Goal: Task Accomplishment & Management: Manage account settings

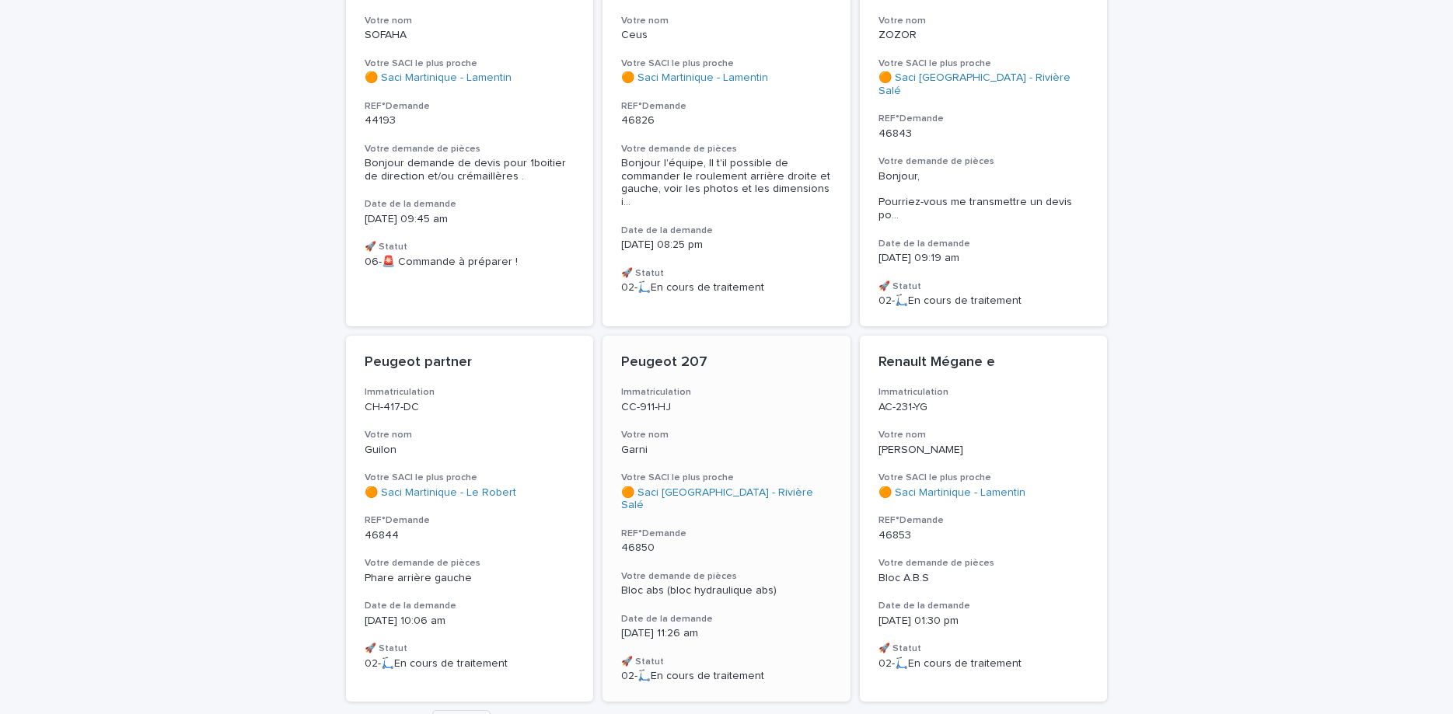
scroll to position [343, 0]
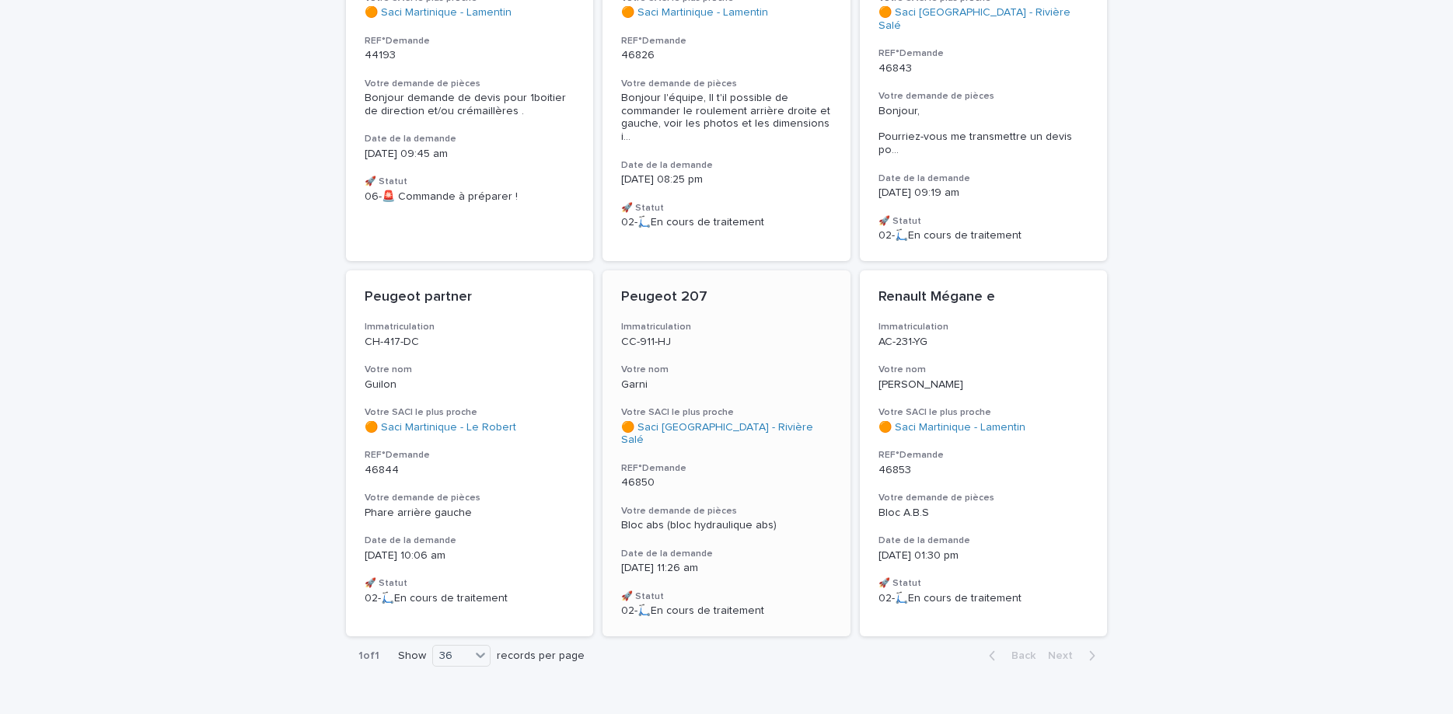
click at [763, 333] on div "Peugeot 207 Immatriculation CC-911-HJ Votre nom Garni Votre SACI le plus proche…" at bounding box center [726, 453] width 248 height 366
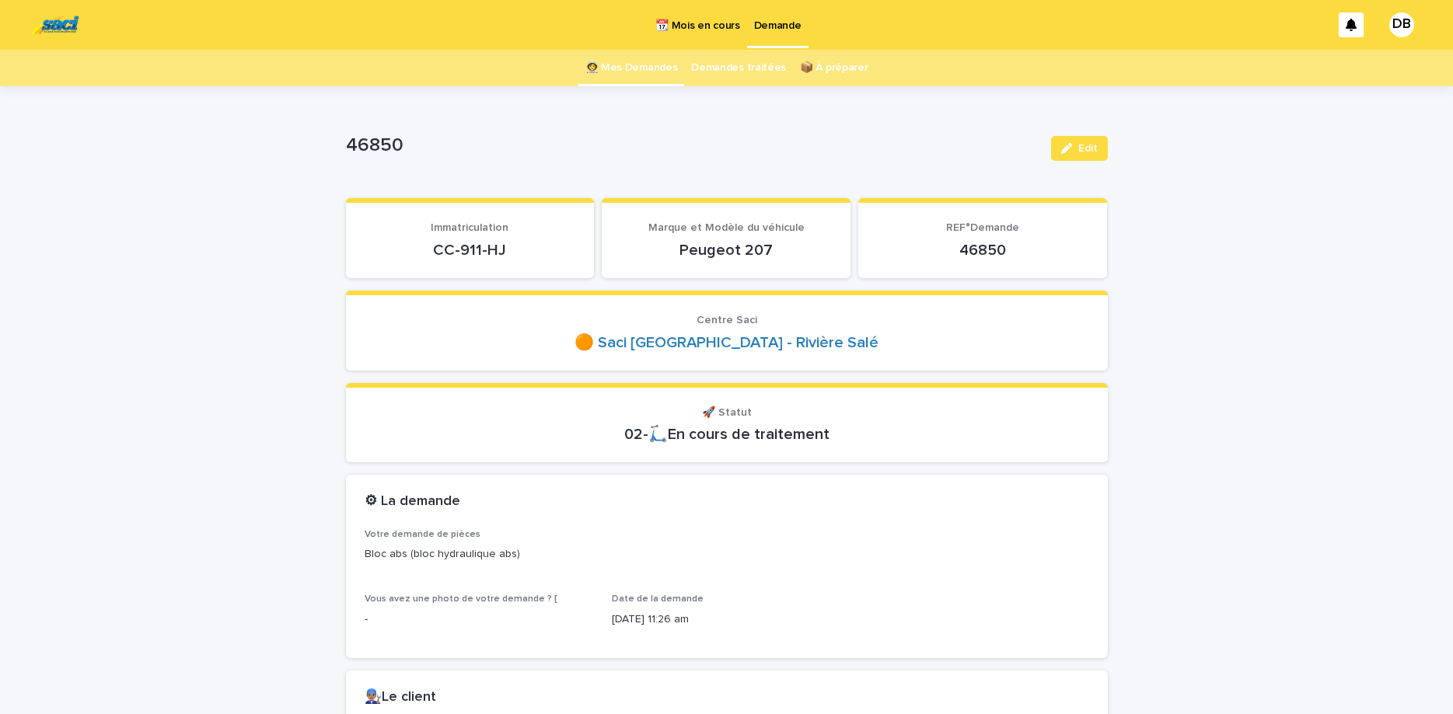
click at [629, 69] on link "👩‍🚀 Mes Demandes" at bounding box center [631, 68] width 92 height 37
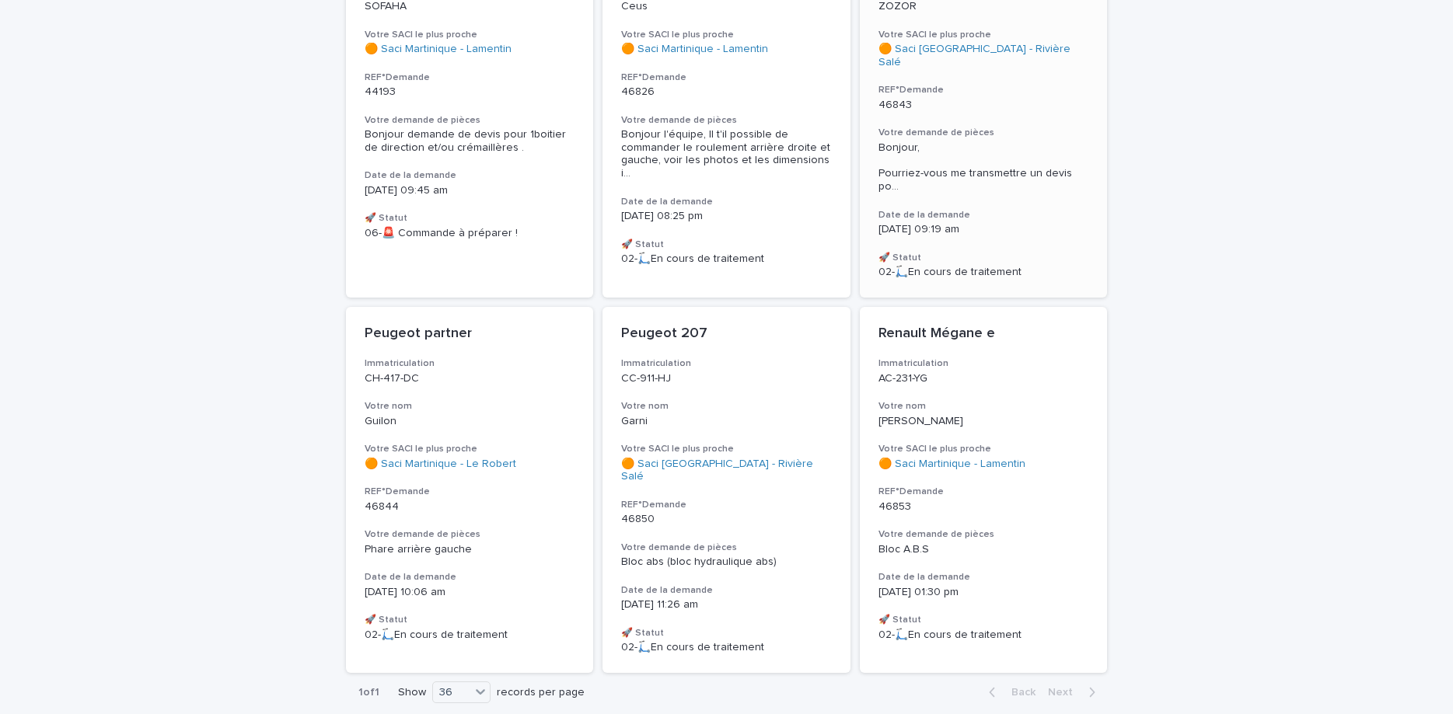
scroll to position [326, 0]
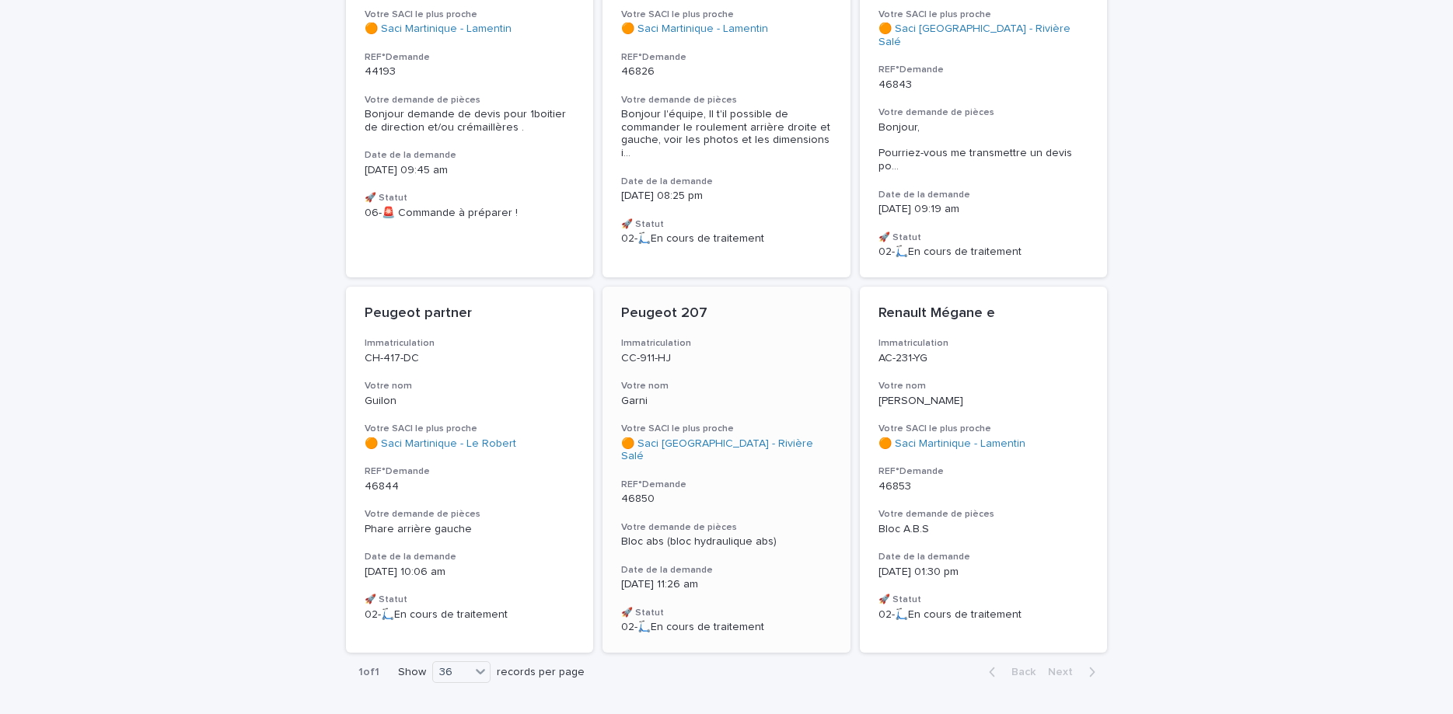
click at [731, 349] on div "CC-911-HJ" at bounding box center [726, 357] width 211 height 16
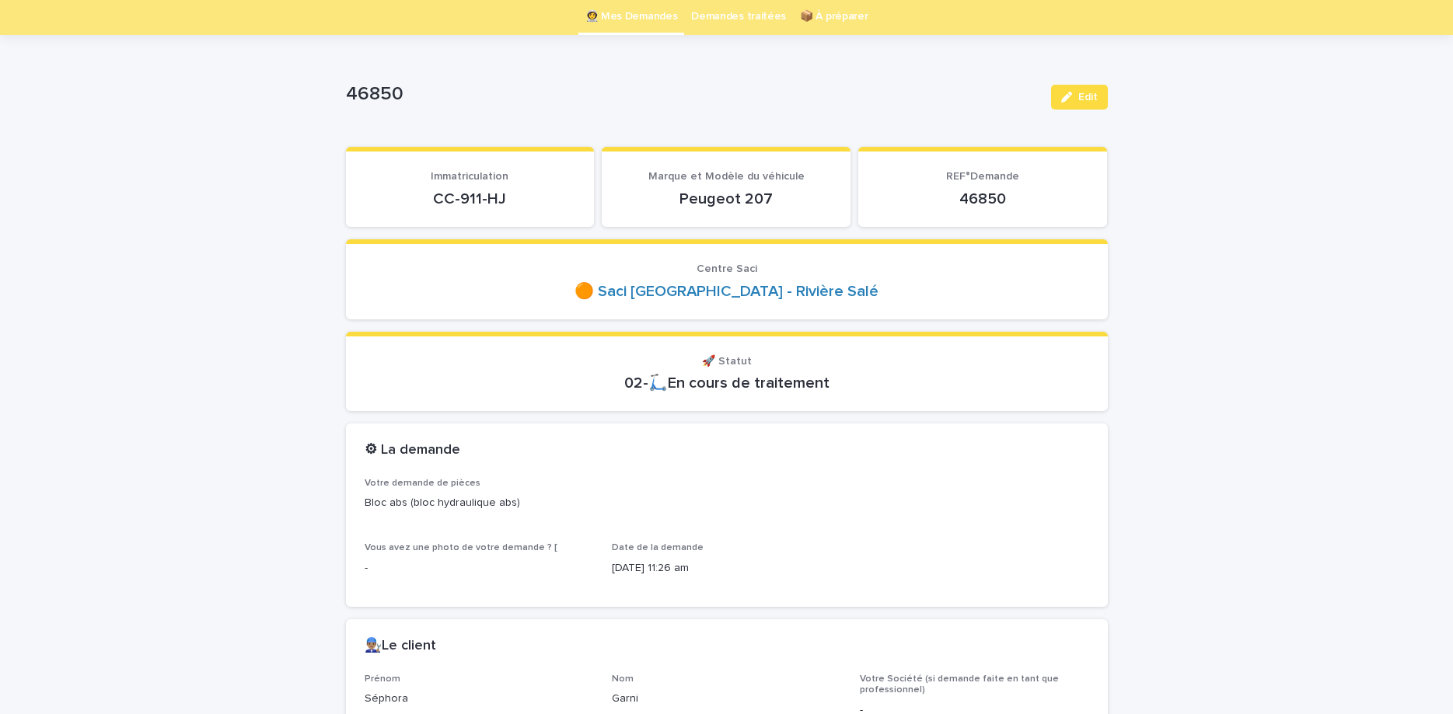
scroll to position [50, 0]
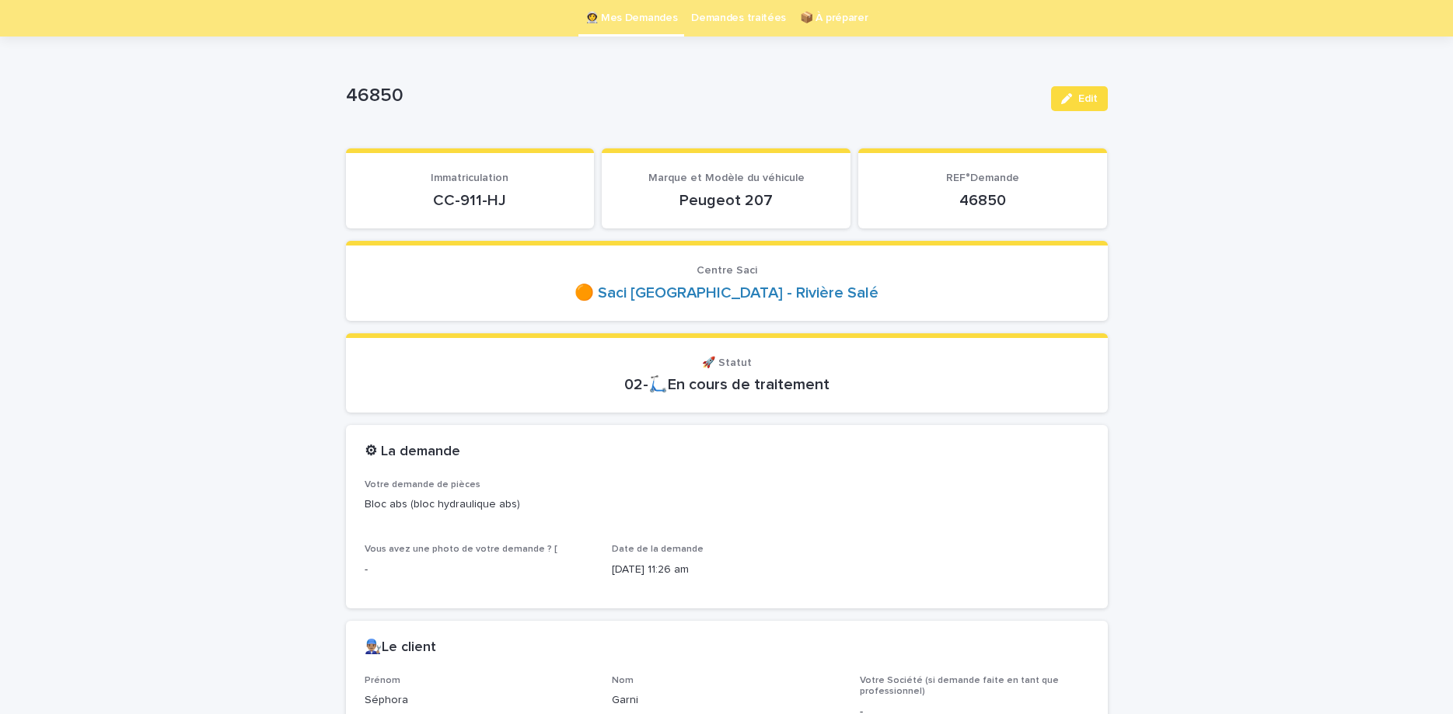
click at [474, 205] on p "CC-911-HJ" at bounding box center [470, 200] width 211 height 19
click at [473, 190] on div "CC-911-HJ" at bounding box center [470, 199] width 211 height 22
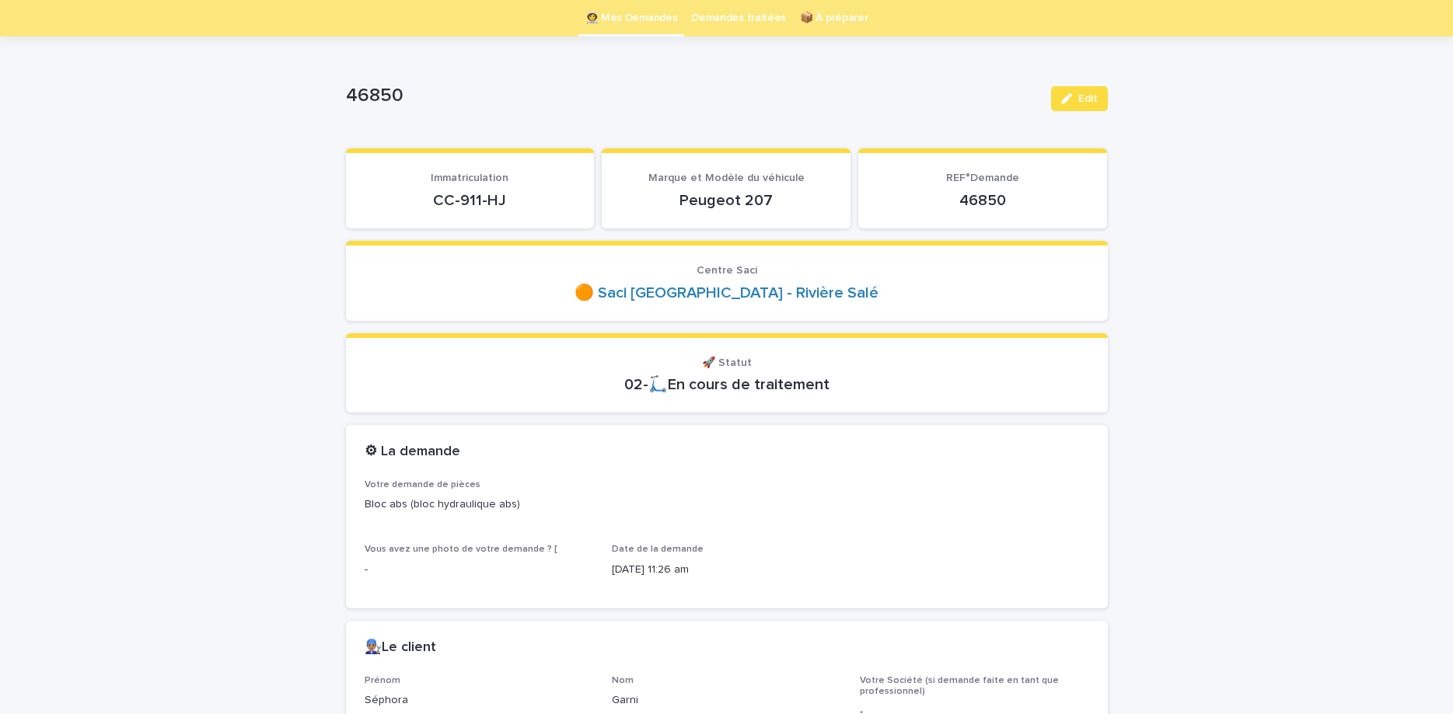
click at [459, 204] on p "CC-911-HJ" at bounding box center [470, 200] width 211 height 19
click at [982, 197] on p "46850" at bounding box center [982, 200] width 211 height 19
click at [983, 197] on p "46850" at bounding box center [982, 200] width 211 height 19
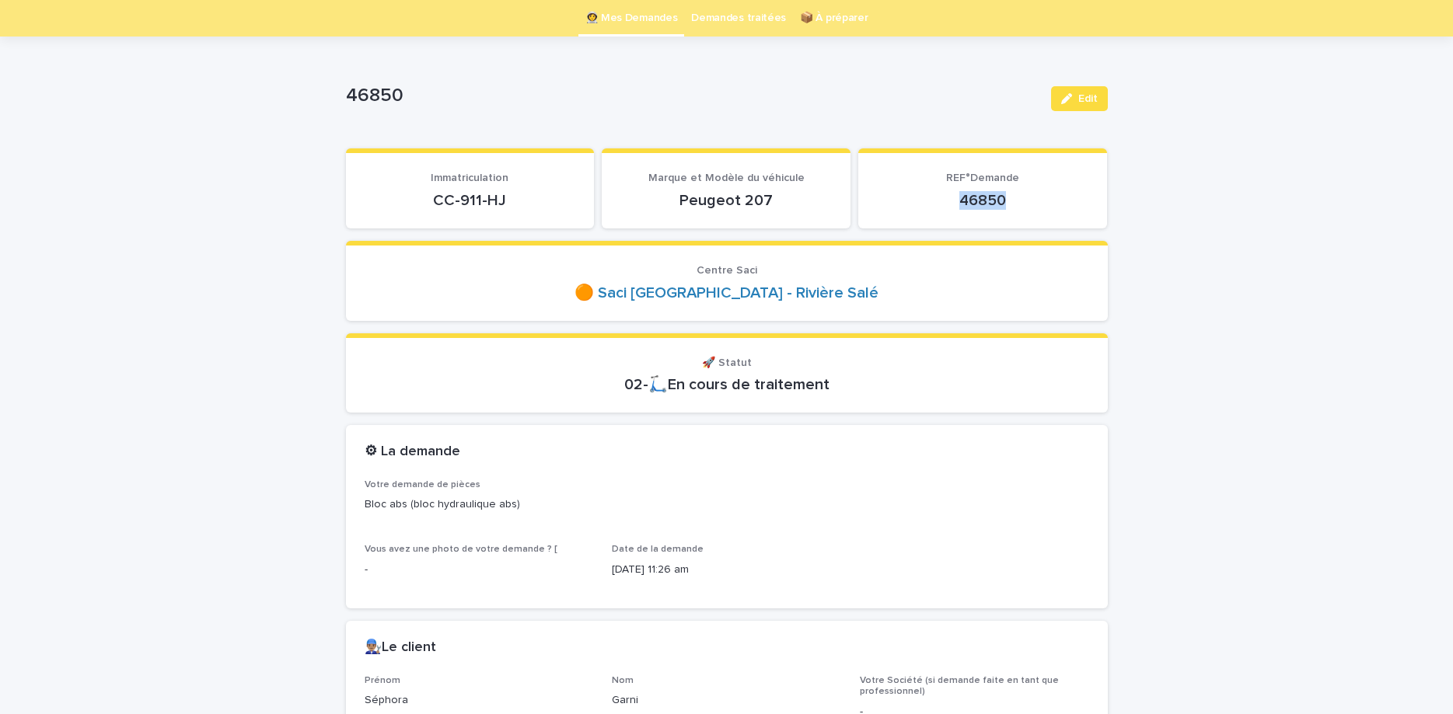
copy p "46850"
click at [616, 23] on link "👩‍🚀 Mes Demandes" at bounding box center [631, 18] width 92 height 37
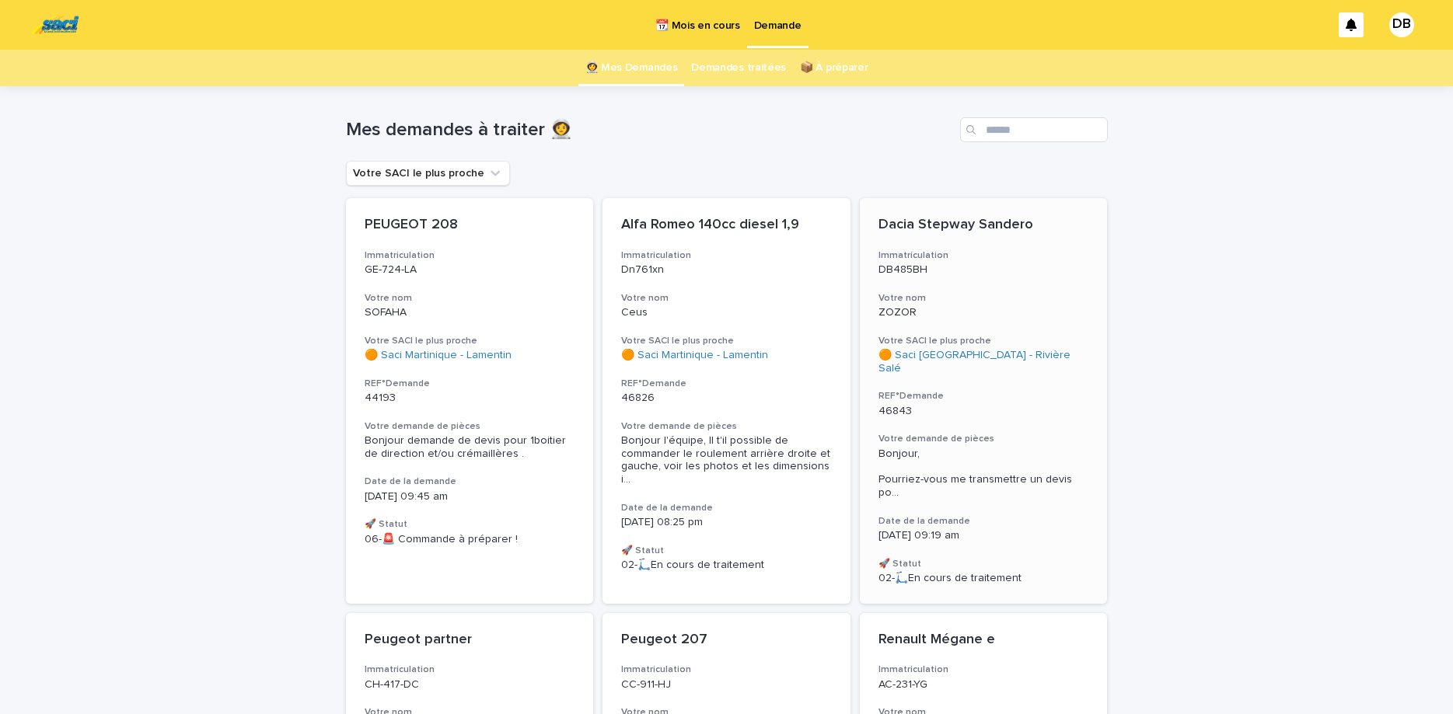
scroll to position [343, 0]
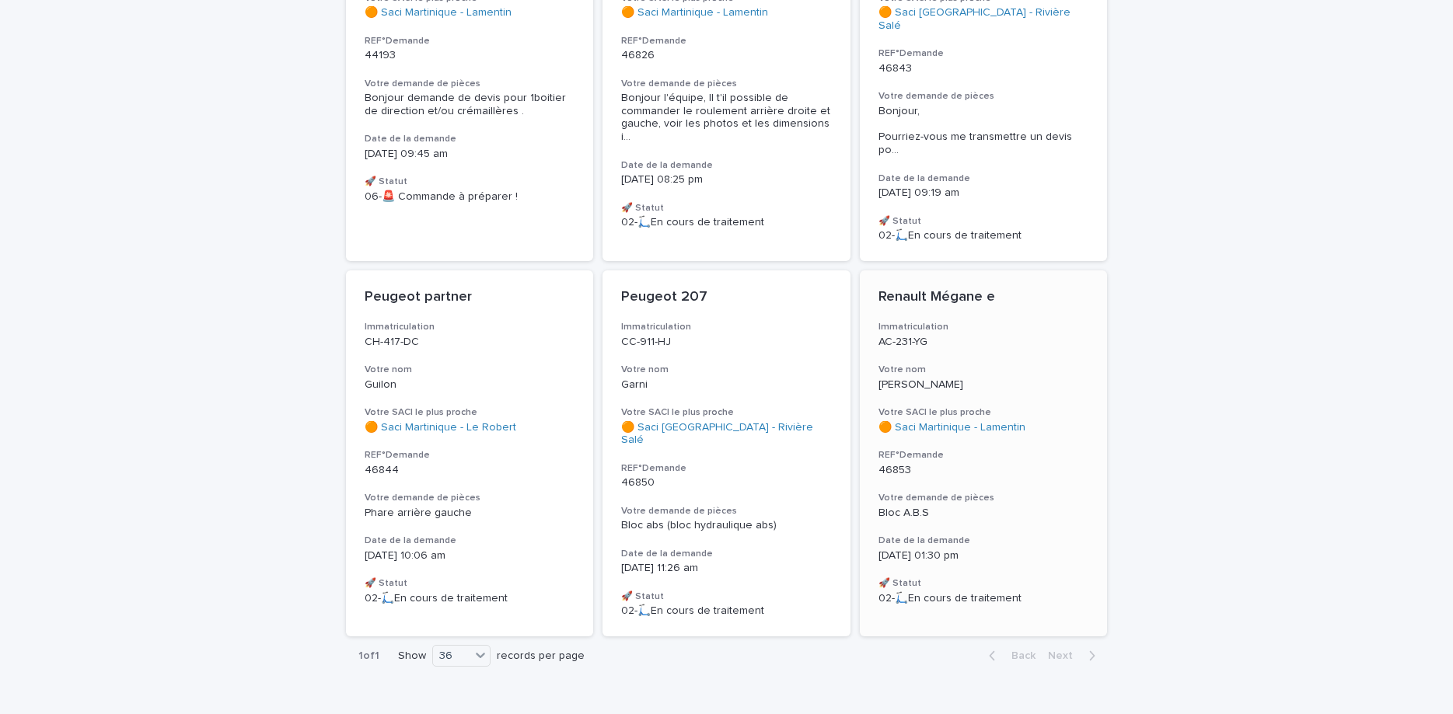
click at [1014, 364] on h3 "Votre nom" at bounding box center [983, 370] width 211 height 12
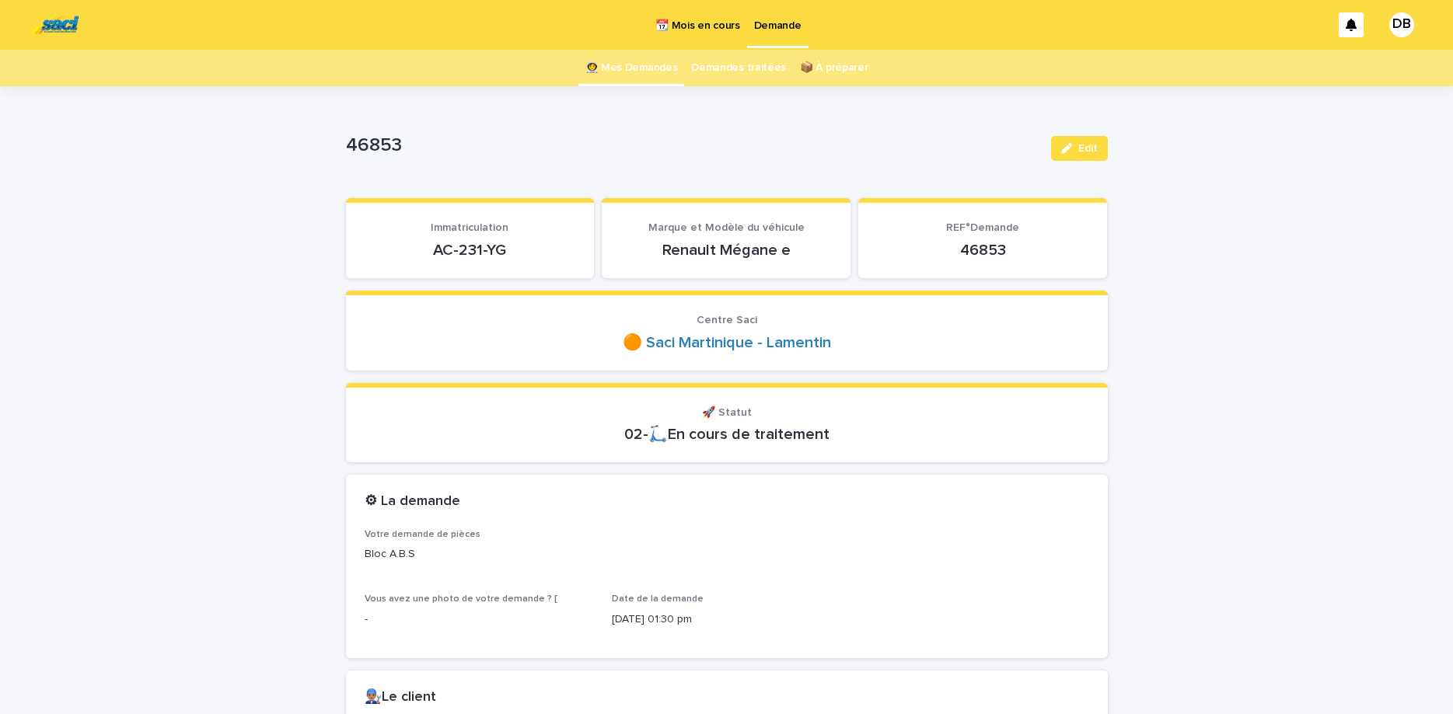
click at [473, 246] on p "AC-231-YG" at bounding box center [470, 250] width 211 height 19
click at [654, 84] on link "👩‍🚀 Mes Demandes" at bounding box center [631, 68] width 92 height 37
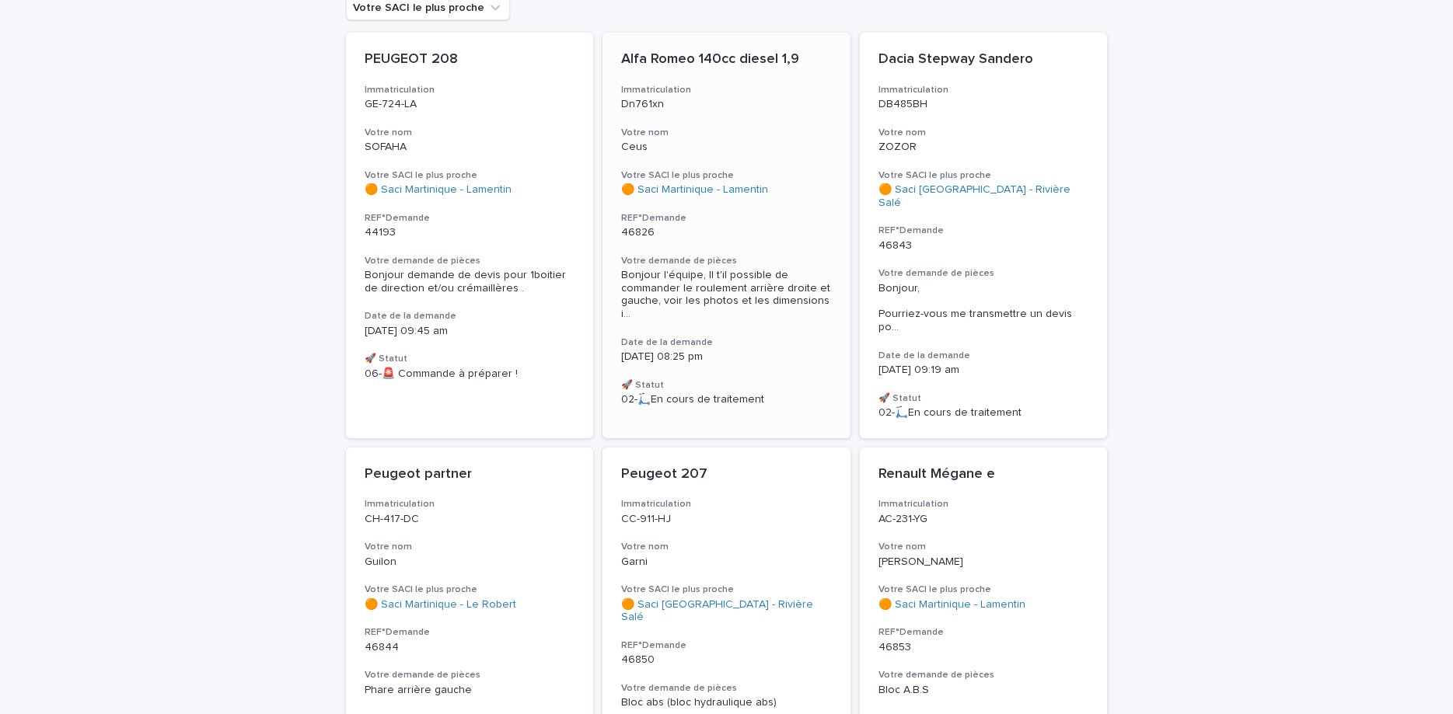
scroll to position [212, 0]
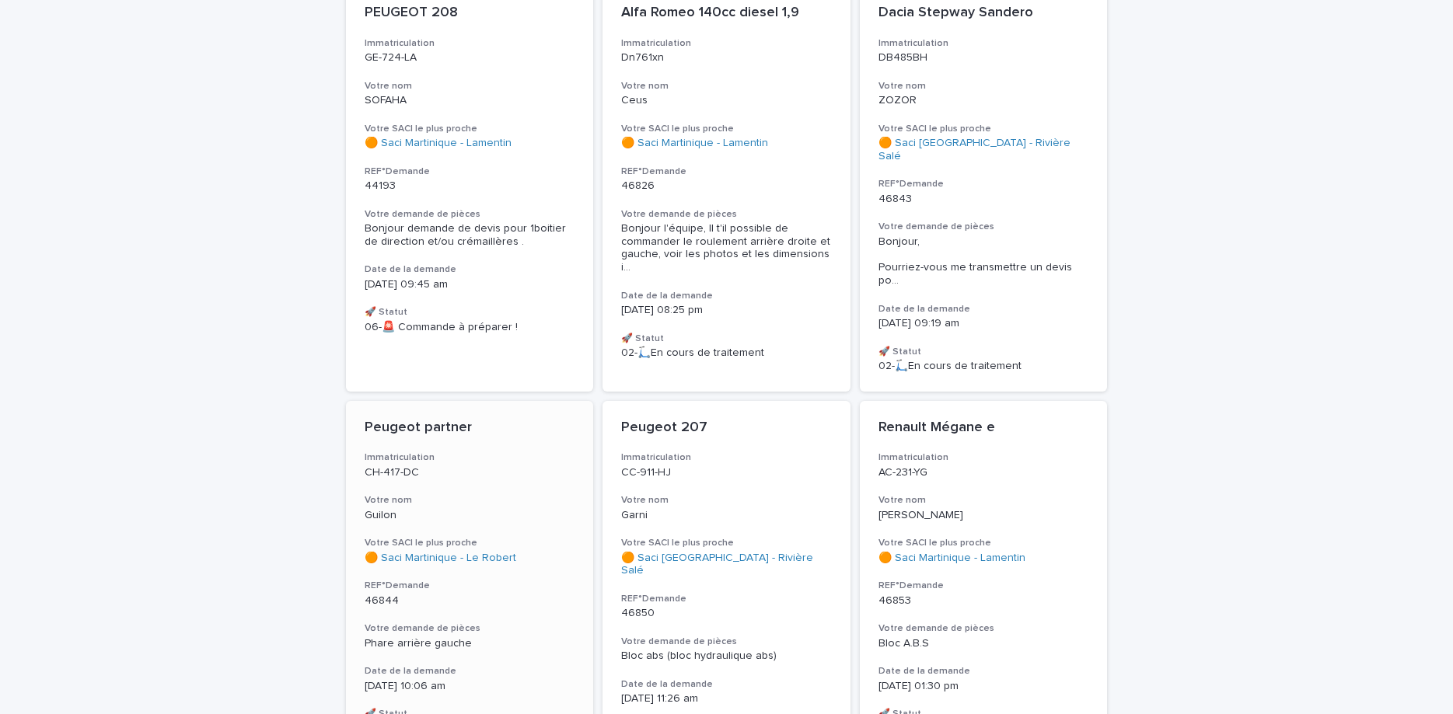
click at [470, 466] on p "CH-417-DC" at bounding box center [470, 472] width 211 height 13
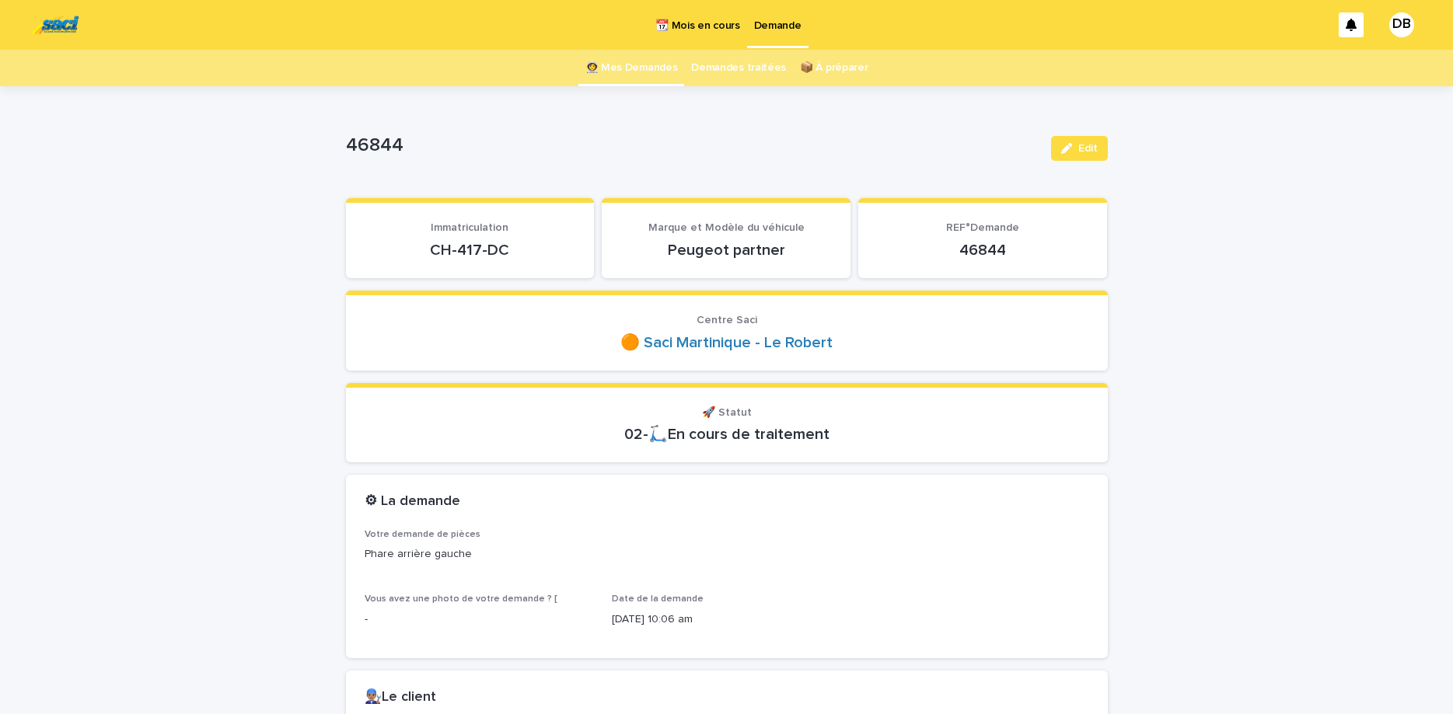
click at [453, 254] on p "CH-417-DC" at bounding box center [470, 250] width 211 height 19
click at [1080, 152] on span "Edit" at bounding box center [1087, 148] width 19 height 11
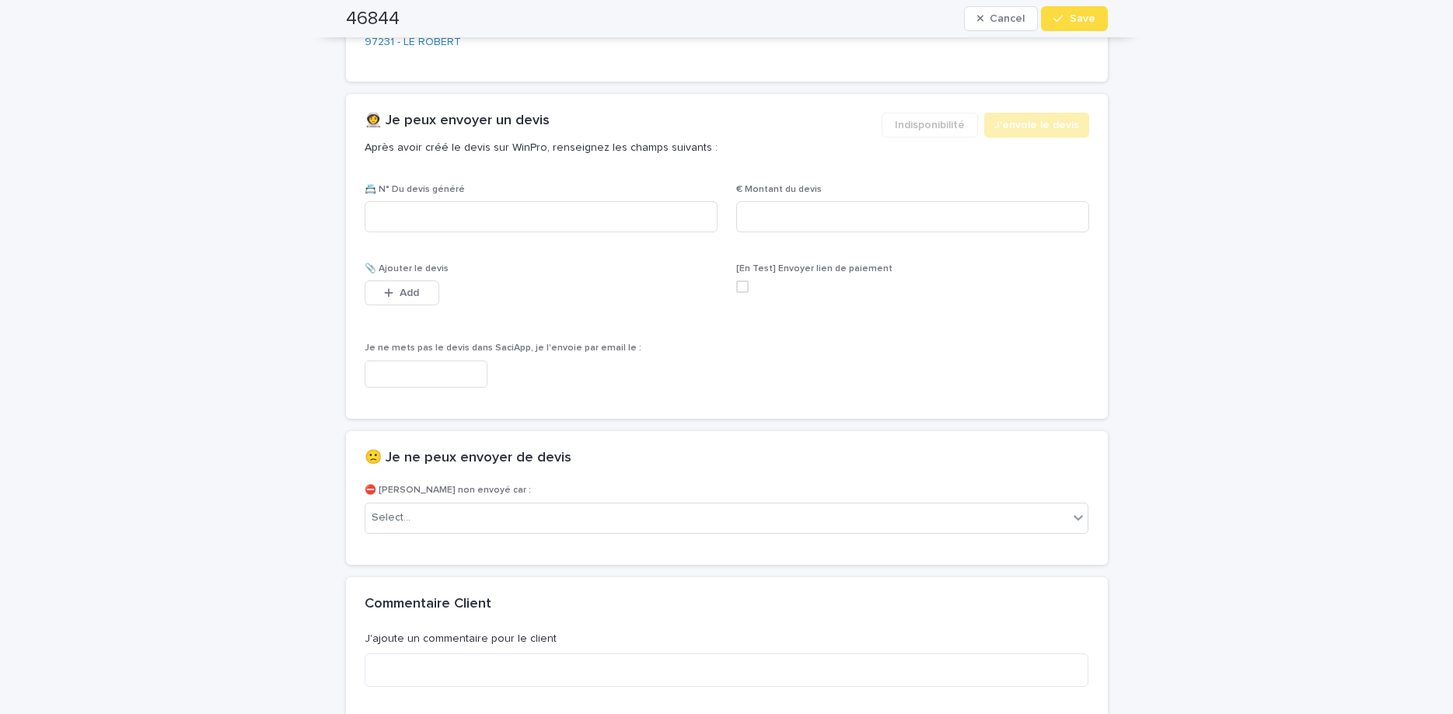
scroll to position [1039, 0]
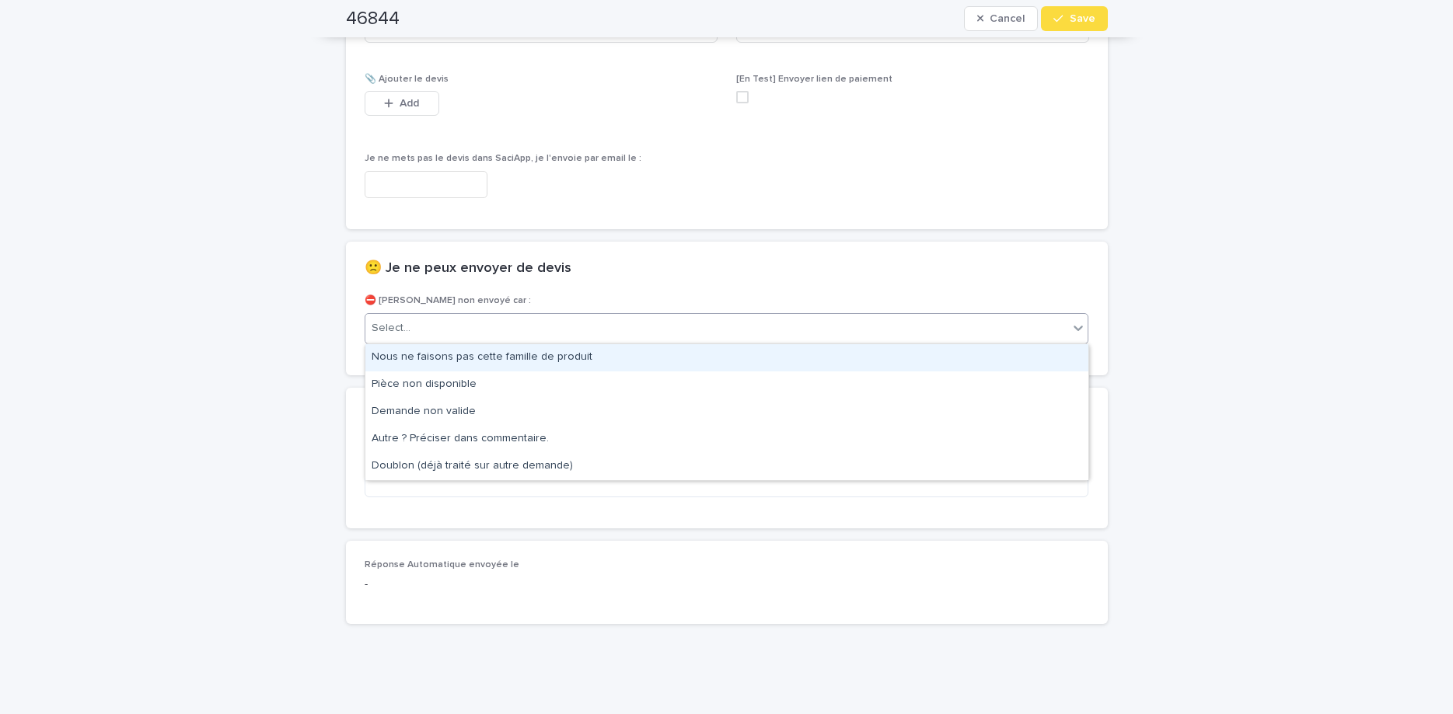
click at [699, 315] on div "Select..." at bounding box center [727, 328] width 724 height 31
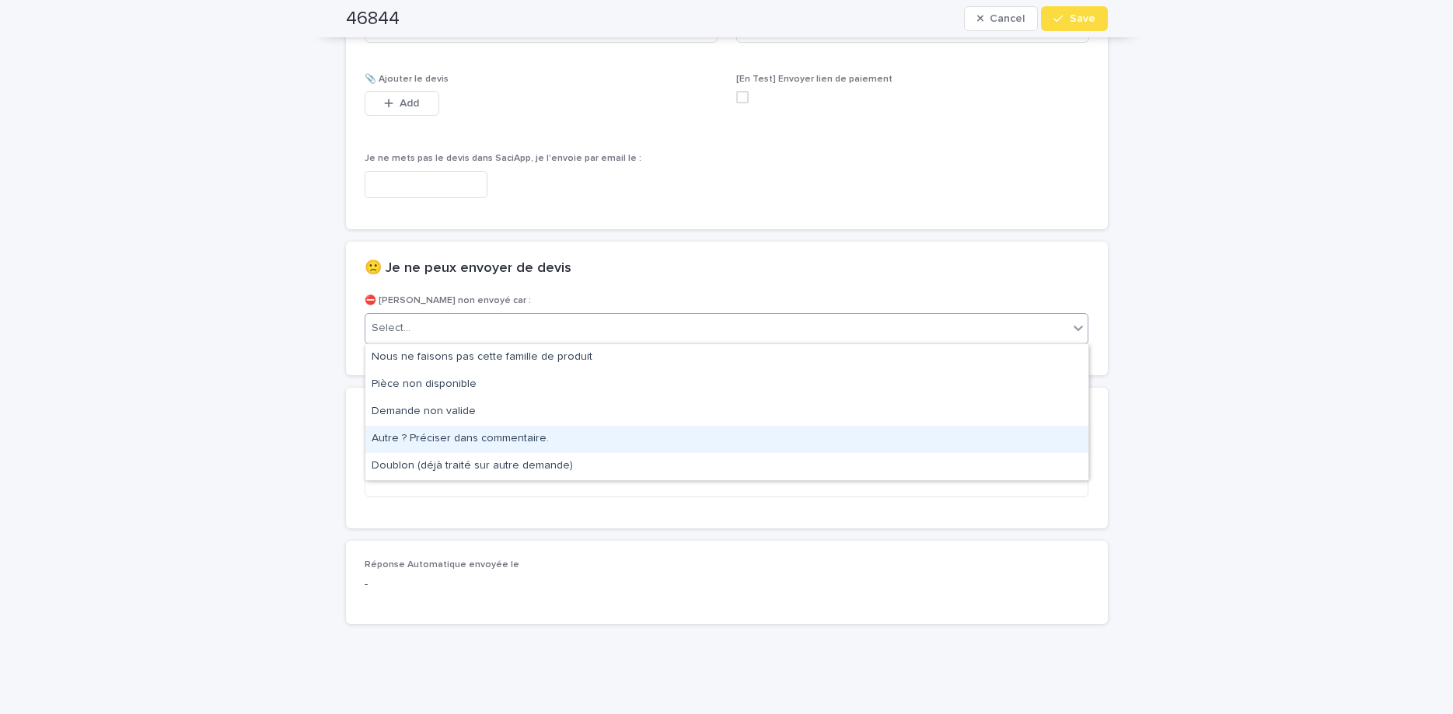
drag, startPoint x: 707, startPoint y: 431, endPoint x: 731, endPoint y: 453, distance: 32.4
click at [710, 438] on div "Autre ? Préciser dans commentaire." at bounding box center [726, 439] width 723 height 27
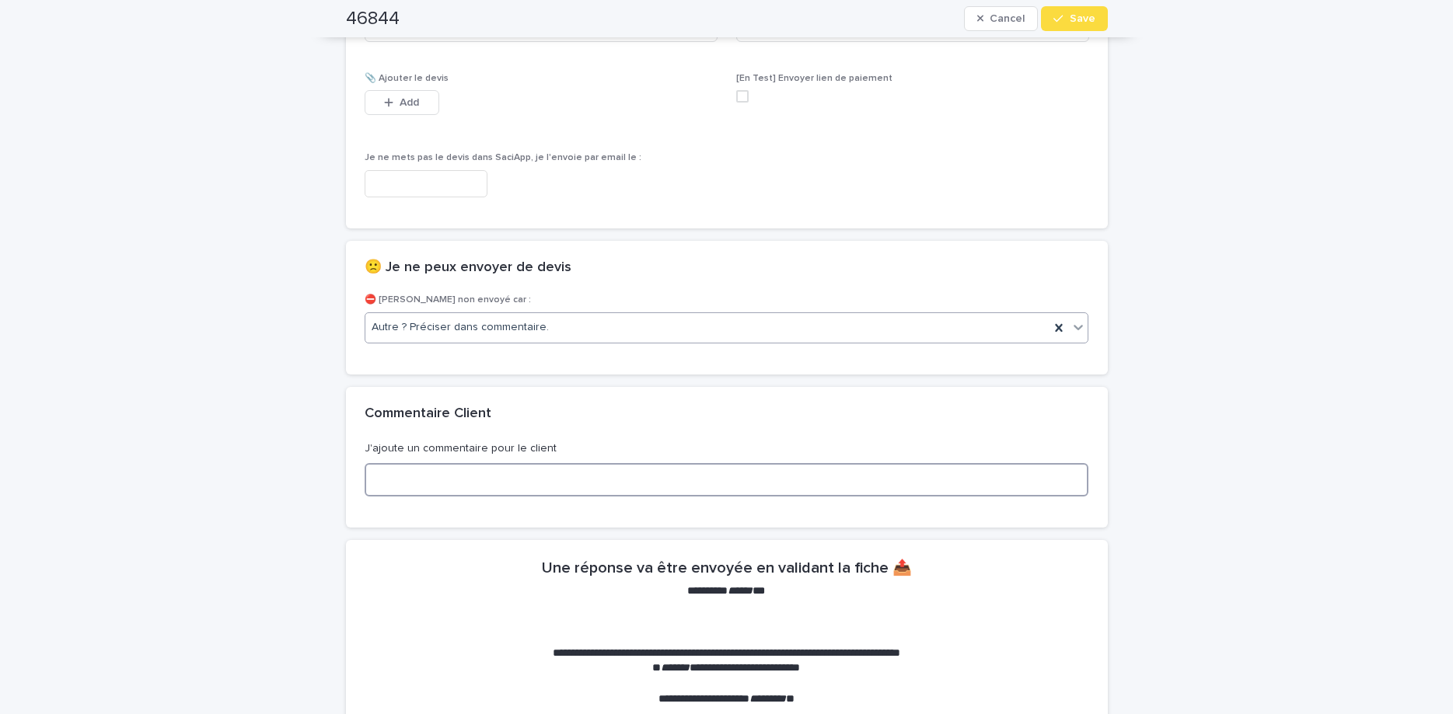
click at [738, 492] on textarea at bounding box center [727, 479] width 724 height 33
type textarea "*"
type textarea "**********"
click at [1071, 9] on button "Save" at bounding box center [1074, 18] width 66 height 25
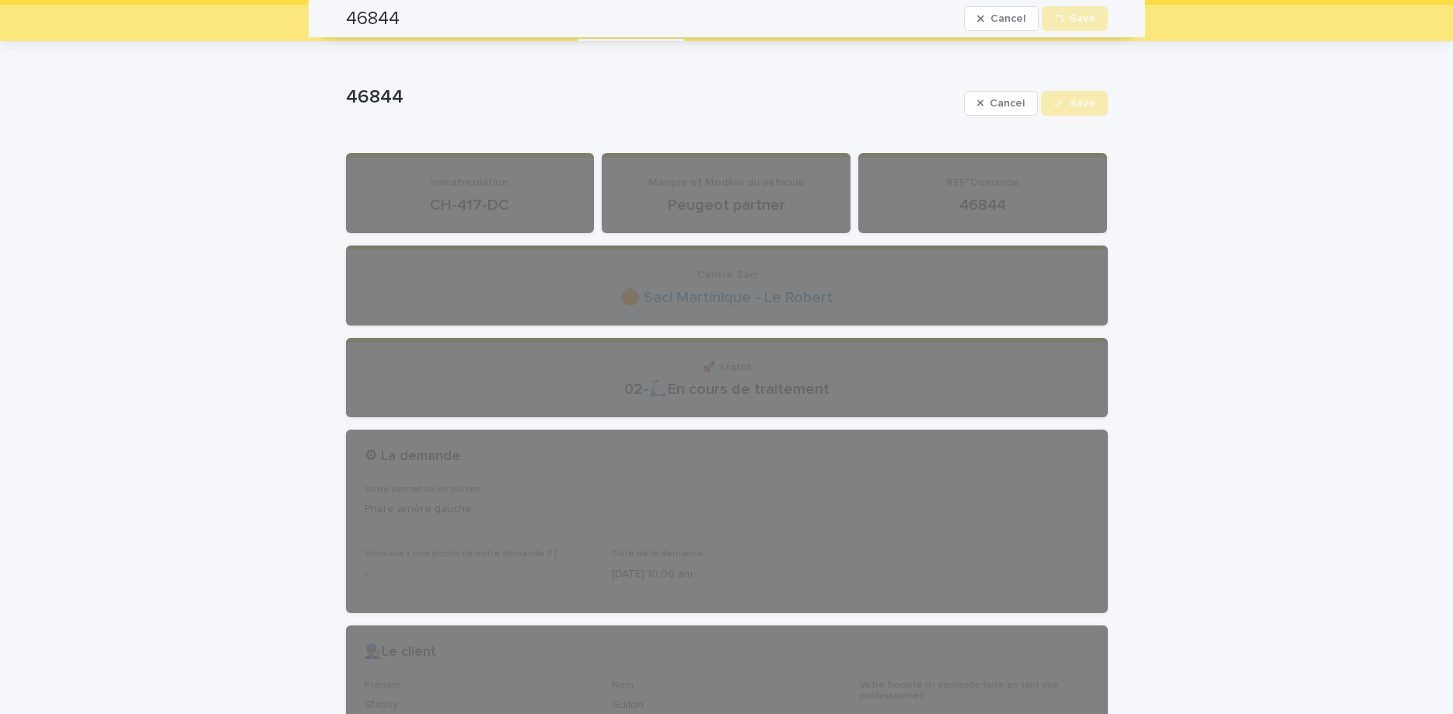
scroll to position [19, 0]
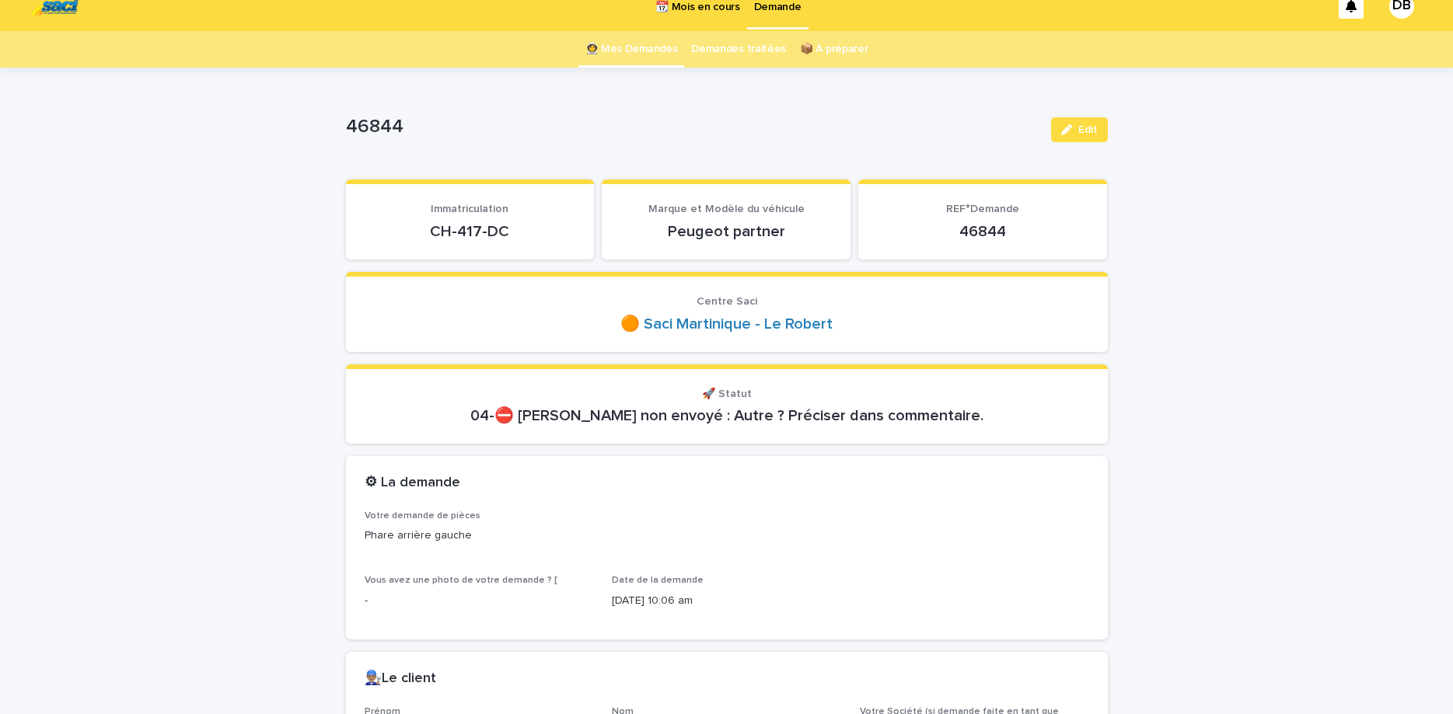
click at [654, 60] on link "👩‍🚀 Mes Demandes" at bounding box center [631, 49] width 92 height 37
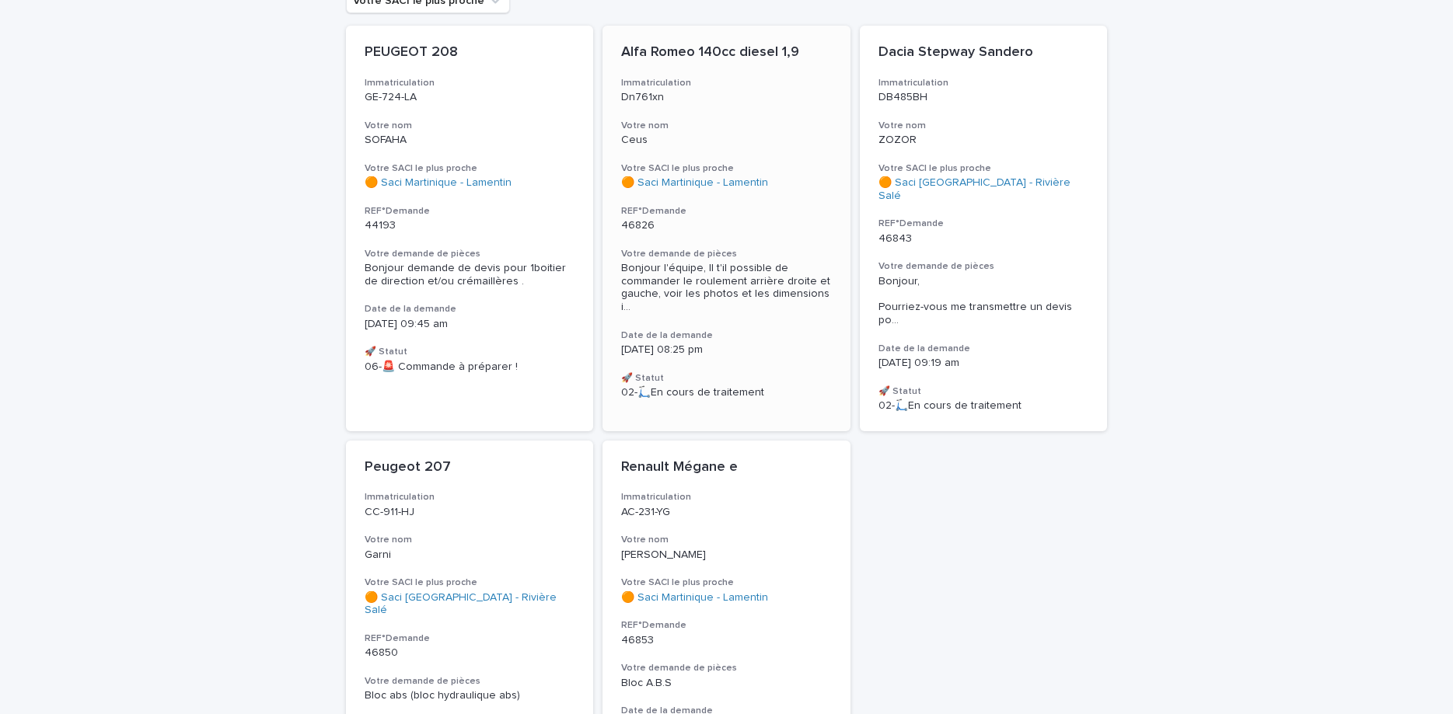
scroll to position [196, 0]
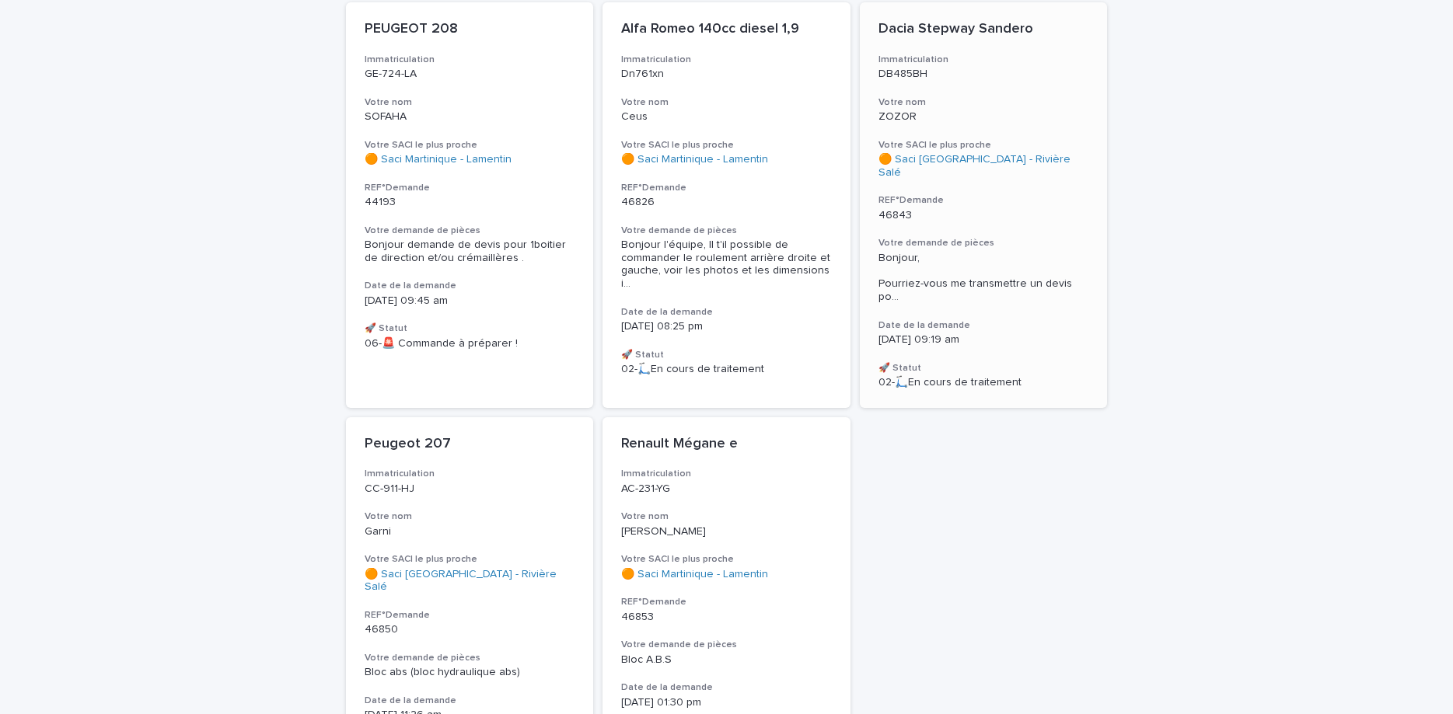
click at [1034, 224] on div "Dacia Stepway Sandero Immatriculation DB485BH Votre nom ZOZOR Votre SACI le plu…" at bounding box center [984, 205] width 248 height 406
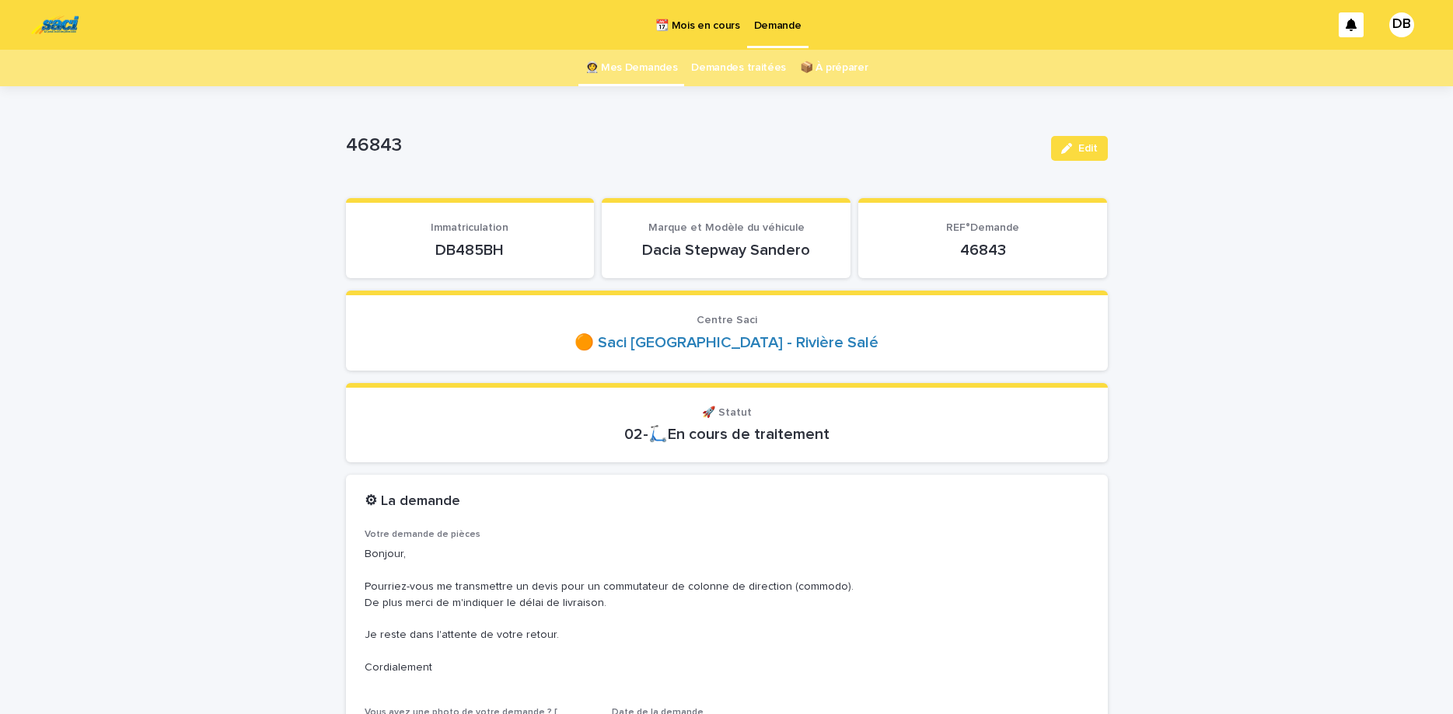
click at [480, 257] on p "DB485BH" at bounding box center [470, 250] width 211 height 19
copy p "DB485BH"
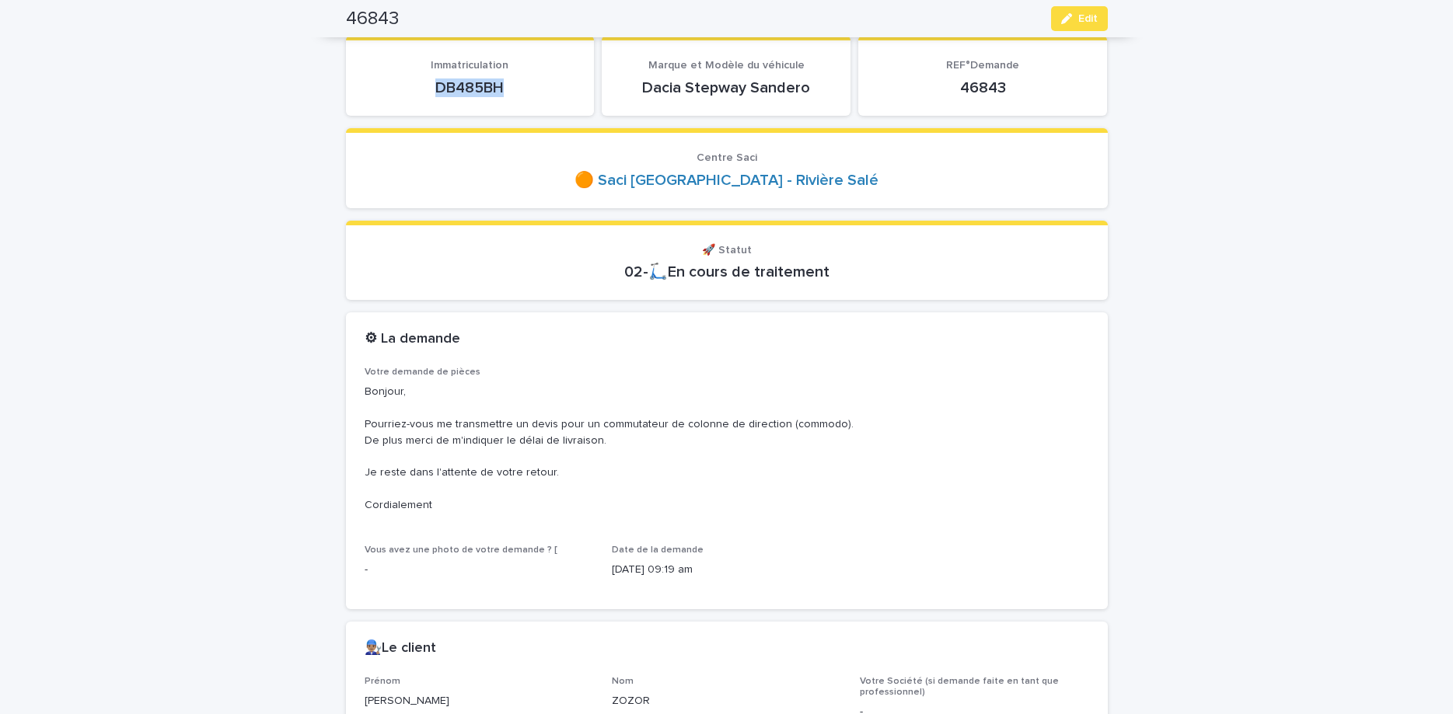
scroll to position [131, 0]
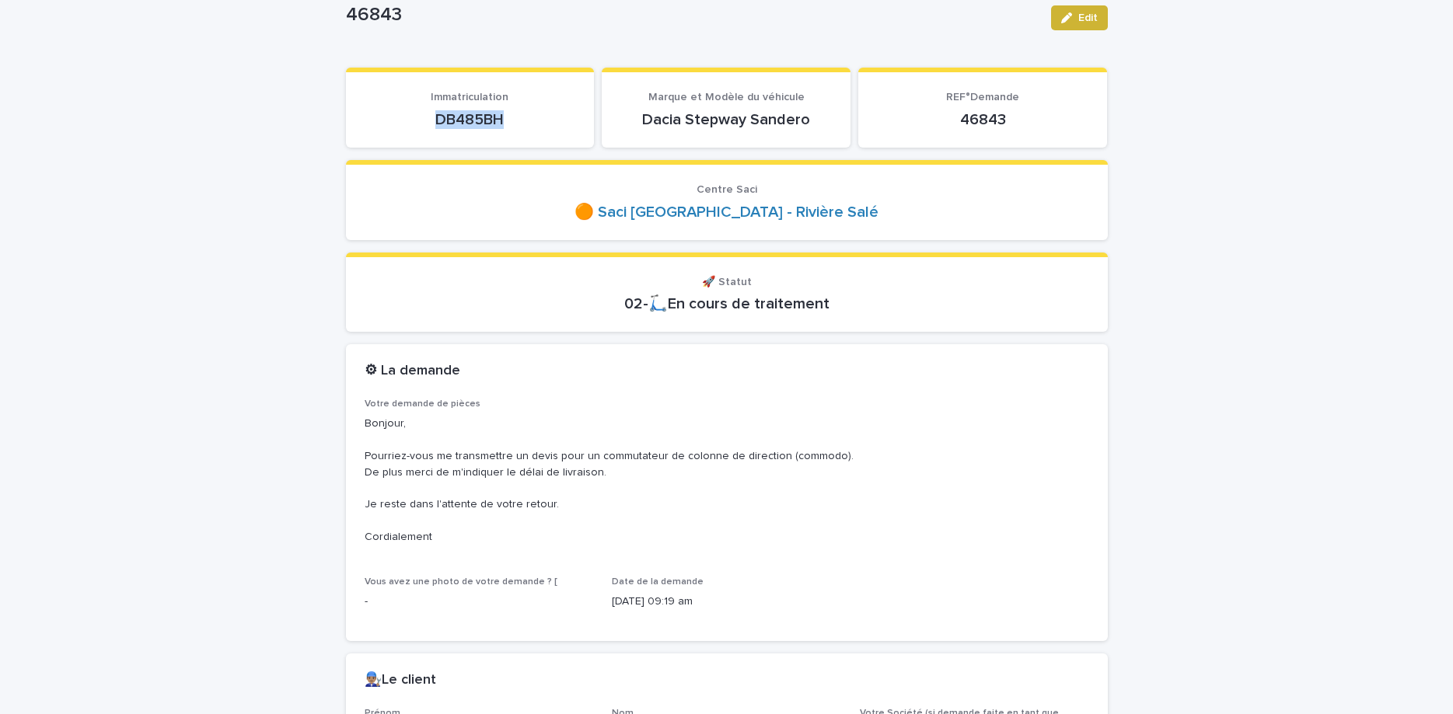
click at [1073, 27] on button "Edit" at bounding box center [1079, 17] width 57 height 25
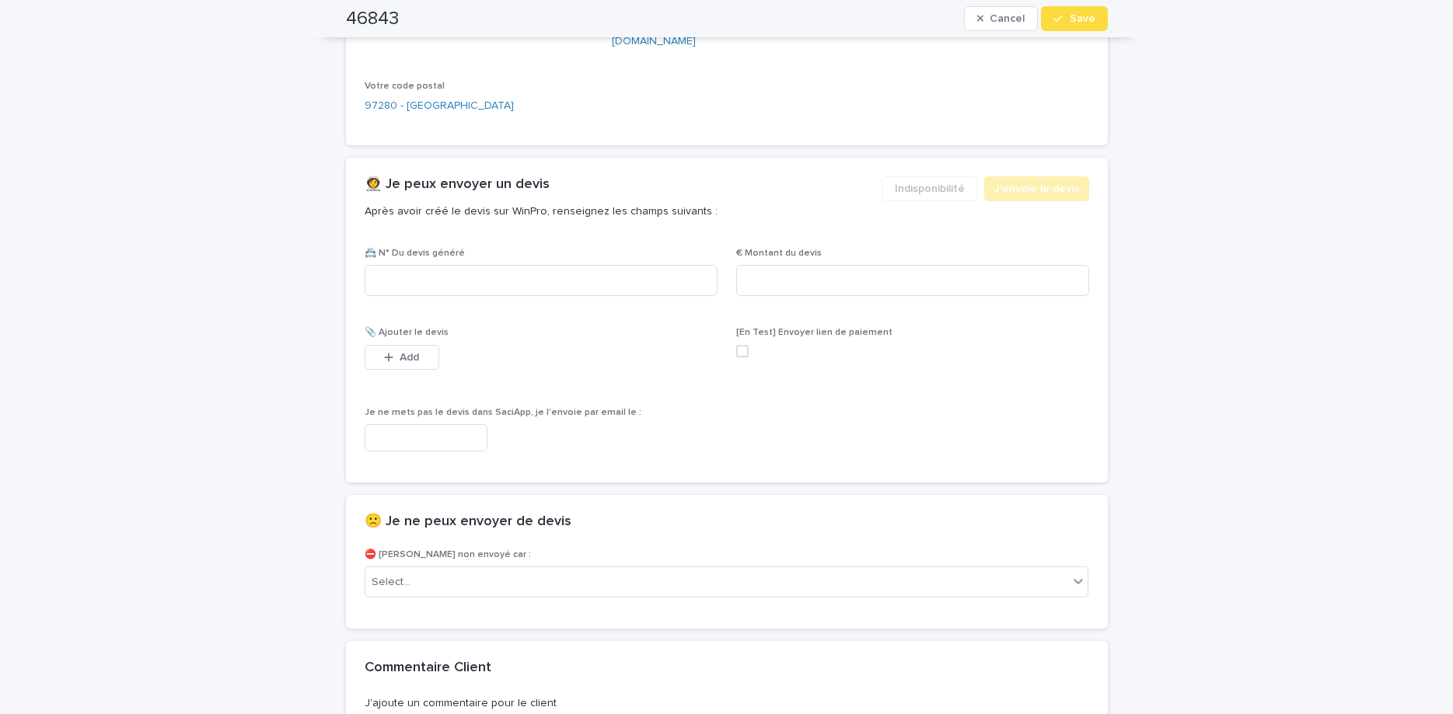
scroll to position [1152, 0]
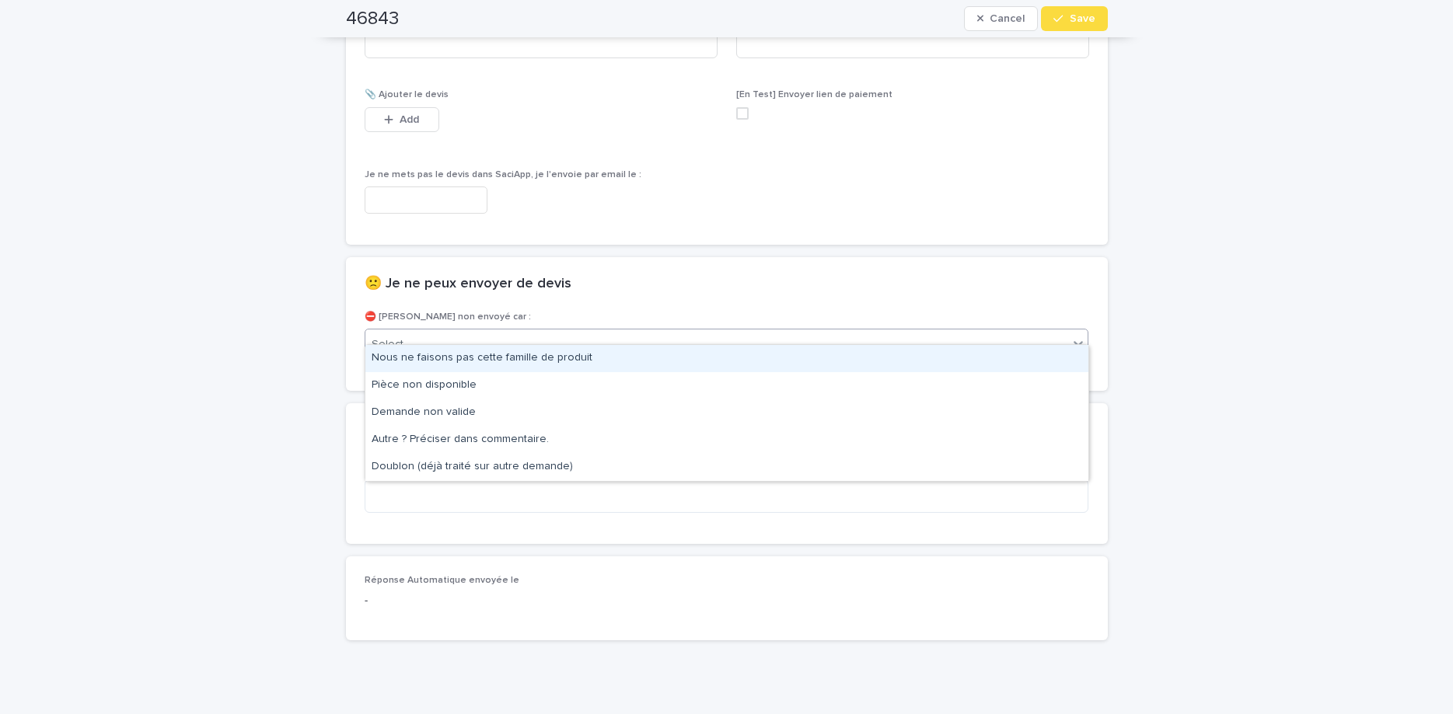
click at [635, 343] on div "Select..." at bounding box center [727, 344] width 724 height 31
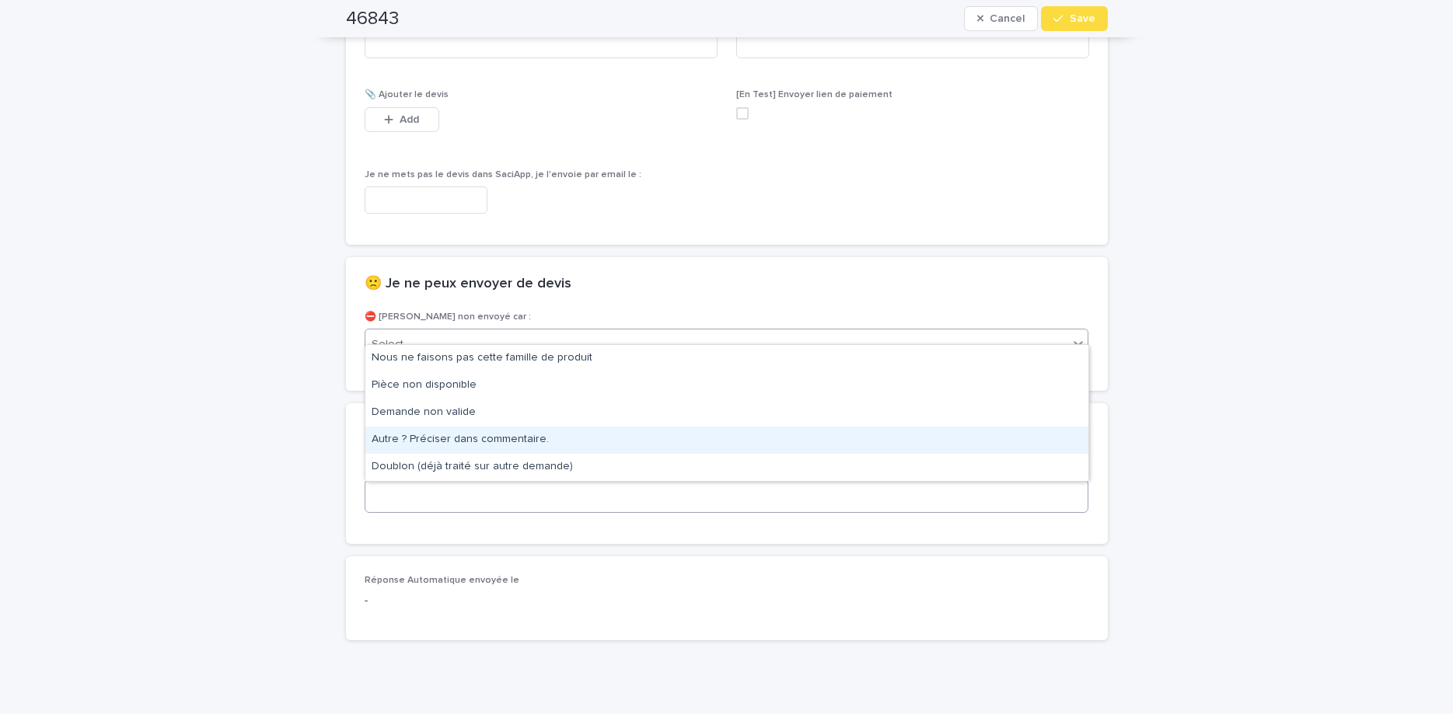
drag, startPoint x: 598, startPoint y: 437, endPoint x: 567, endPoint y: 472, distance: 46.8
click at [594, 438] on div "Autre ? Préciser dans commentaire." at bounding box center [726, 440] width 723 height 27
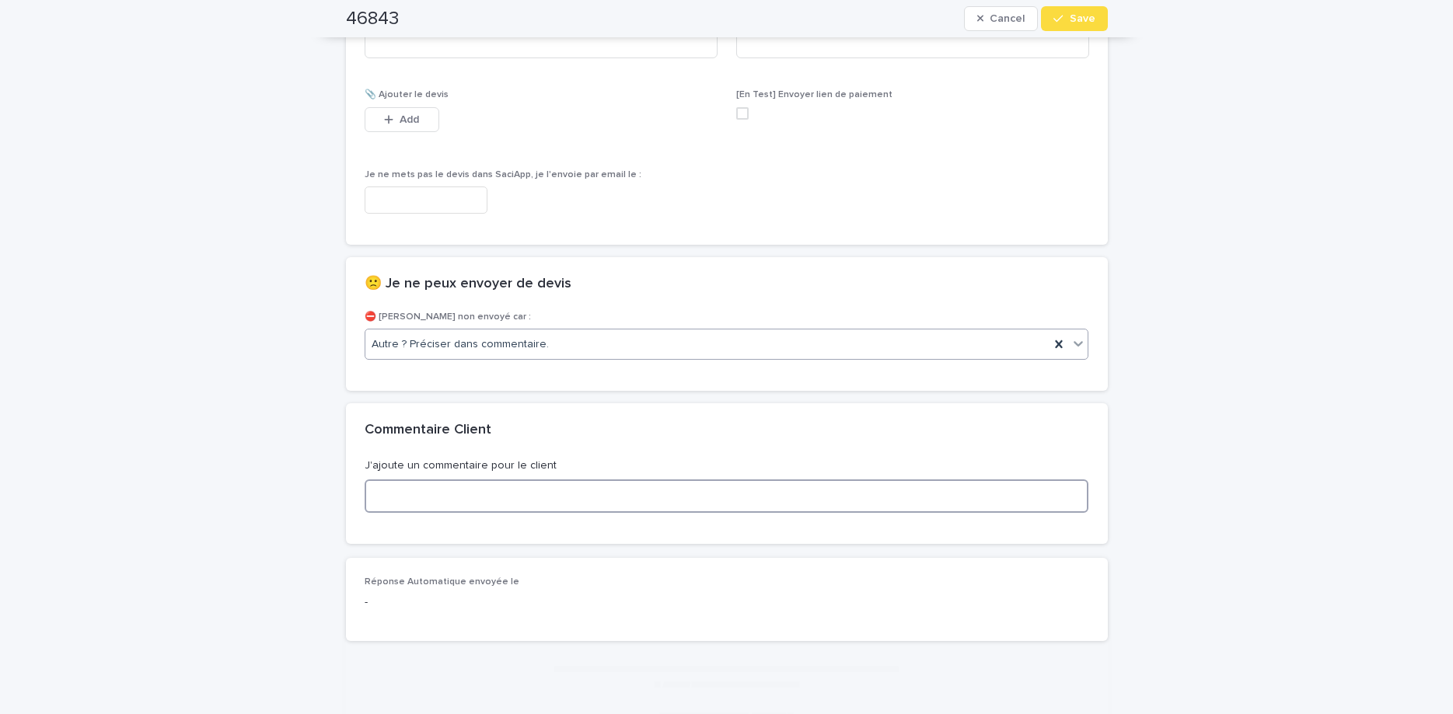
click at [569, 480] on textarea at bounding box center [727, 496] width 724 height 33
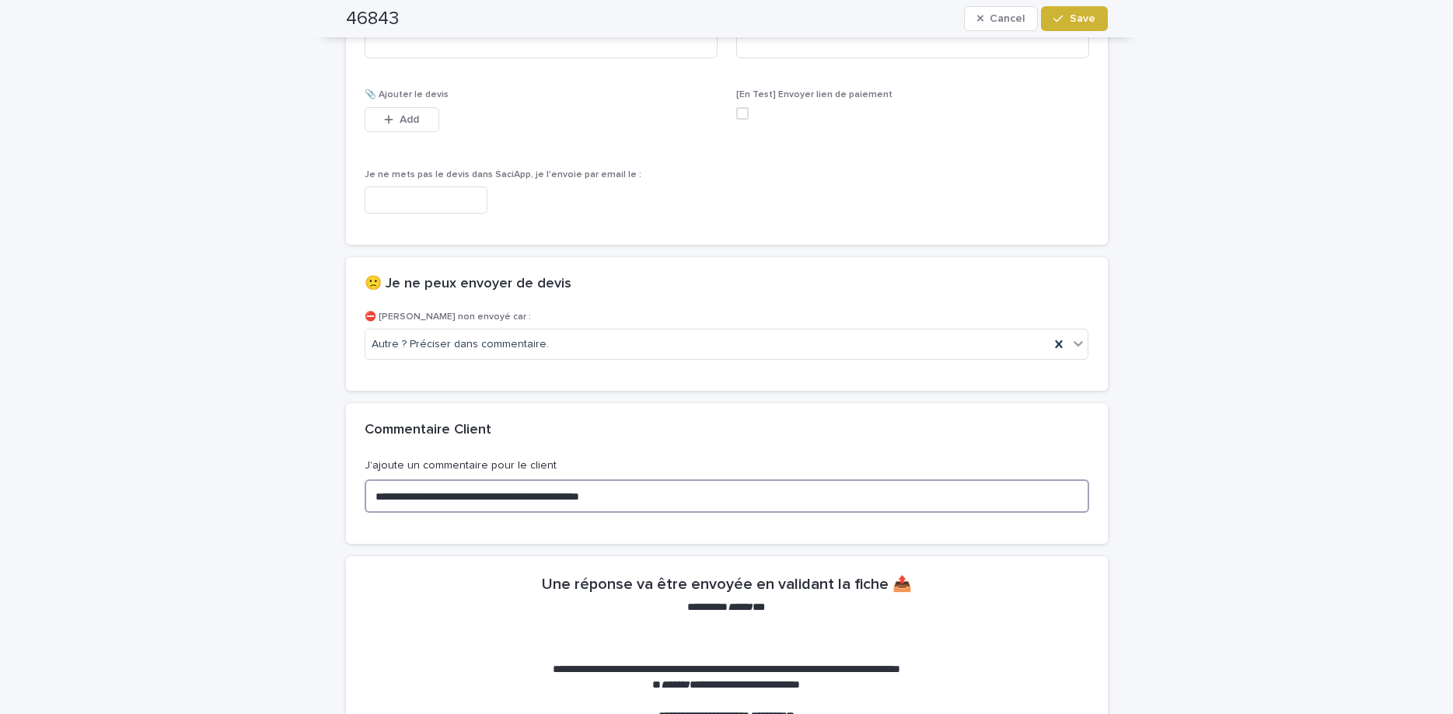
type textarea "**********"
click at [1091, 26] on button "Save" at bounding box center [1074, 18] width 66 height 25
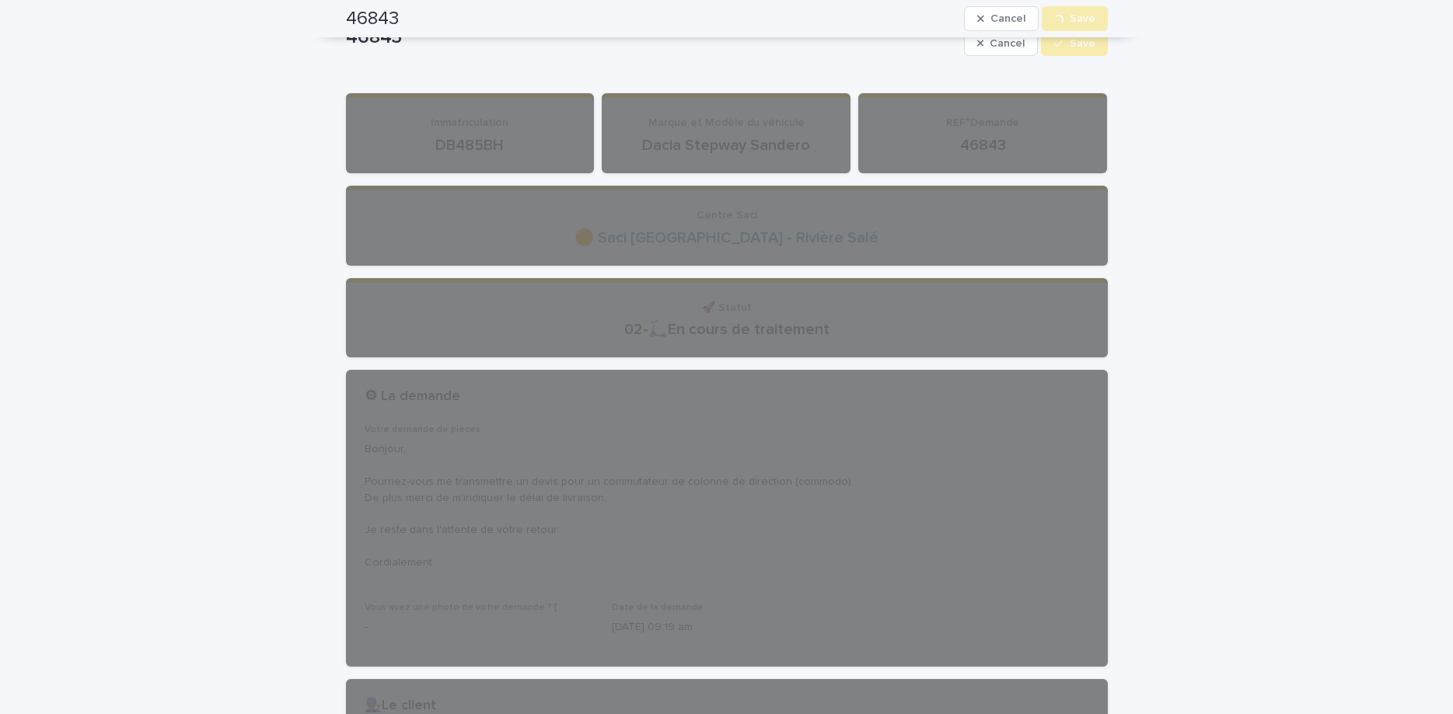
scroll to position [0, 0]
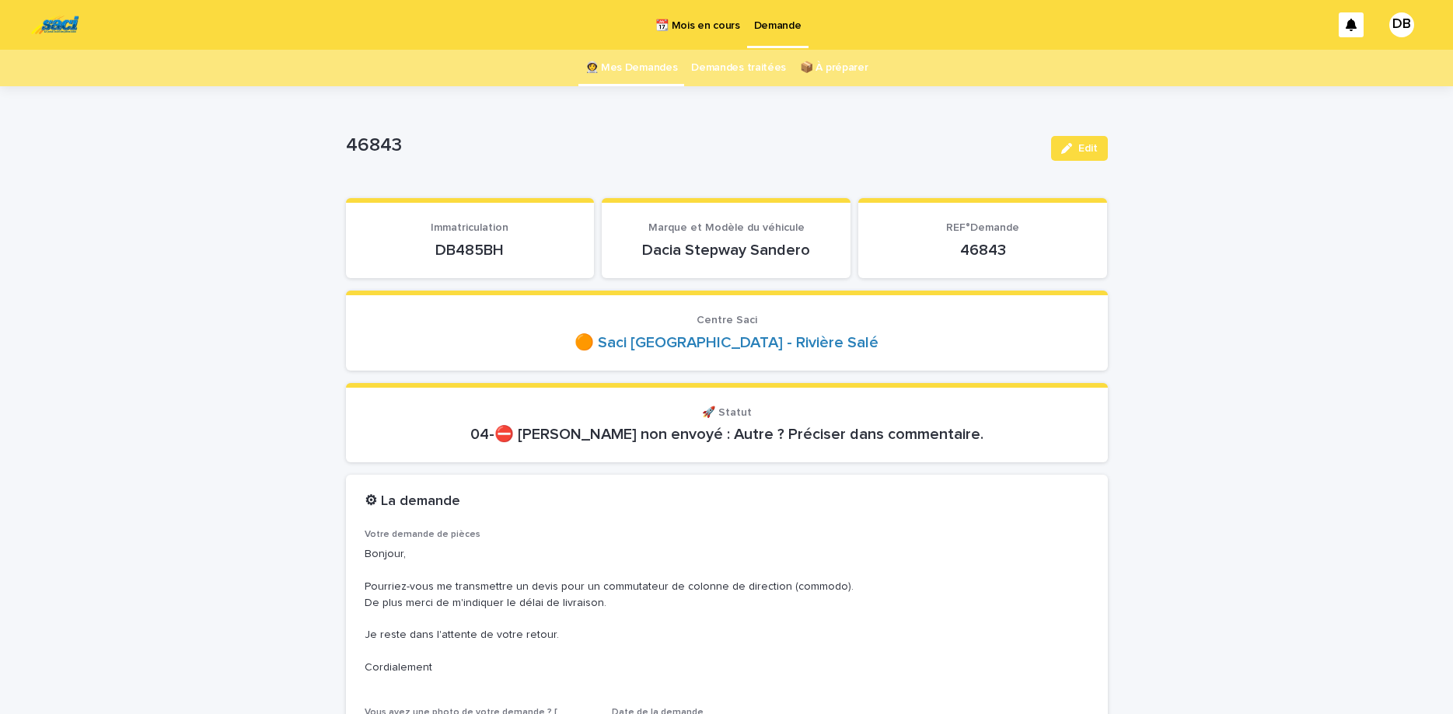
click at [595, 58] on link "👩‍🚀 Mes Demandes" at bounding box center [631, 68] width 92 height 37
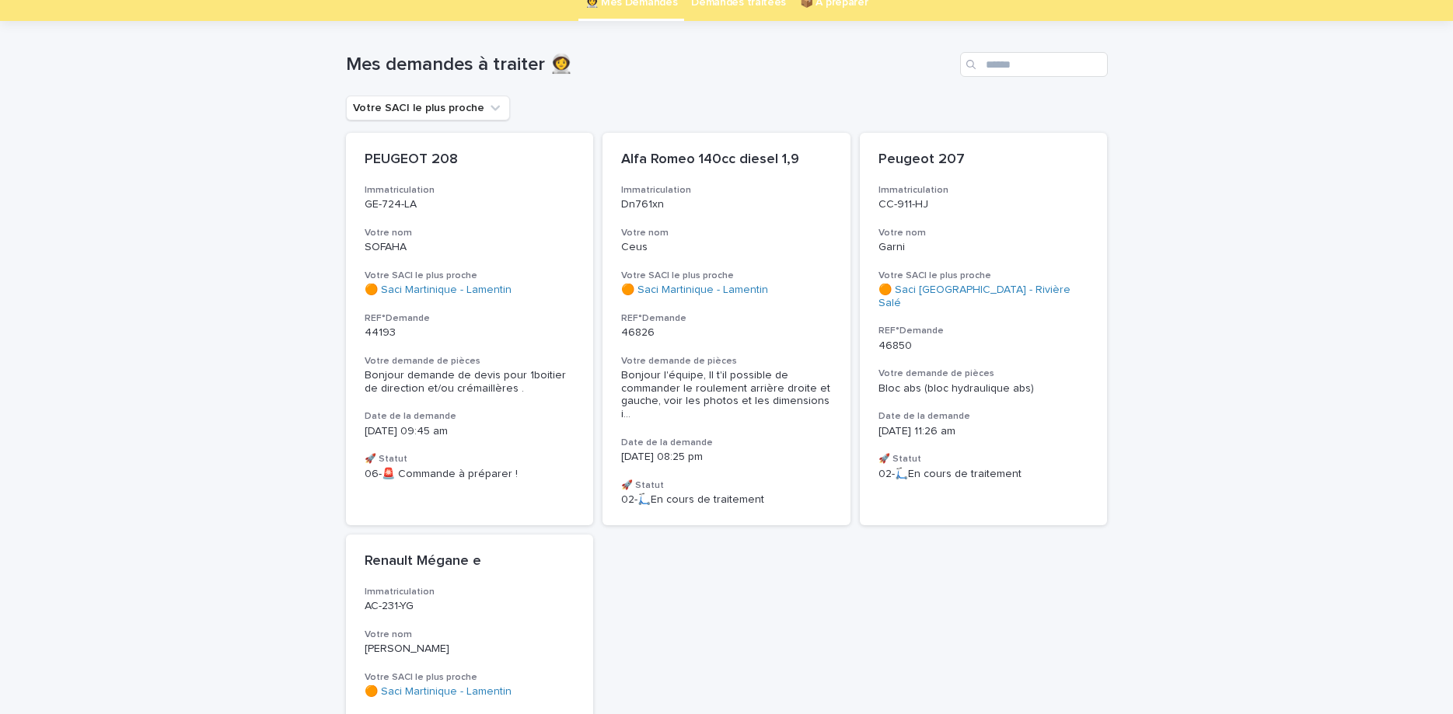
scroll to position [131, 0]
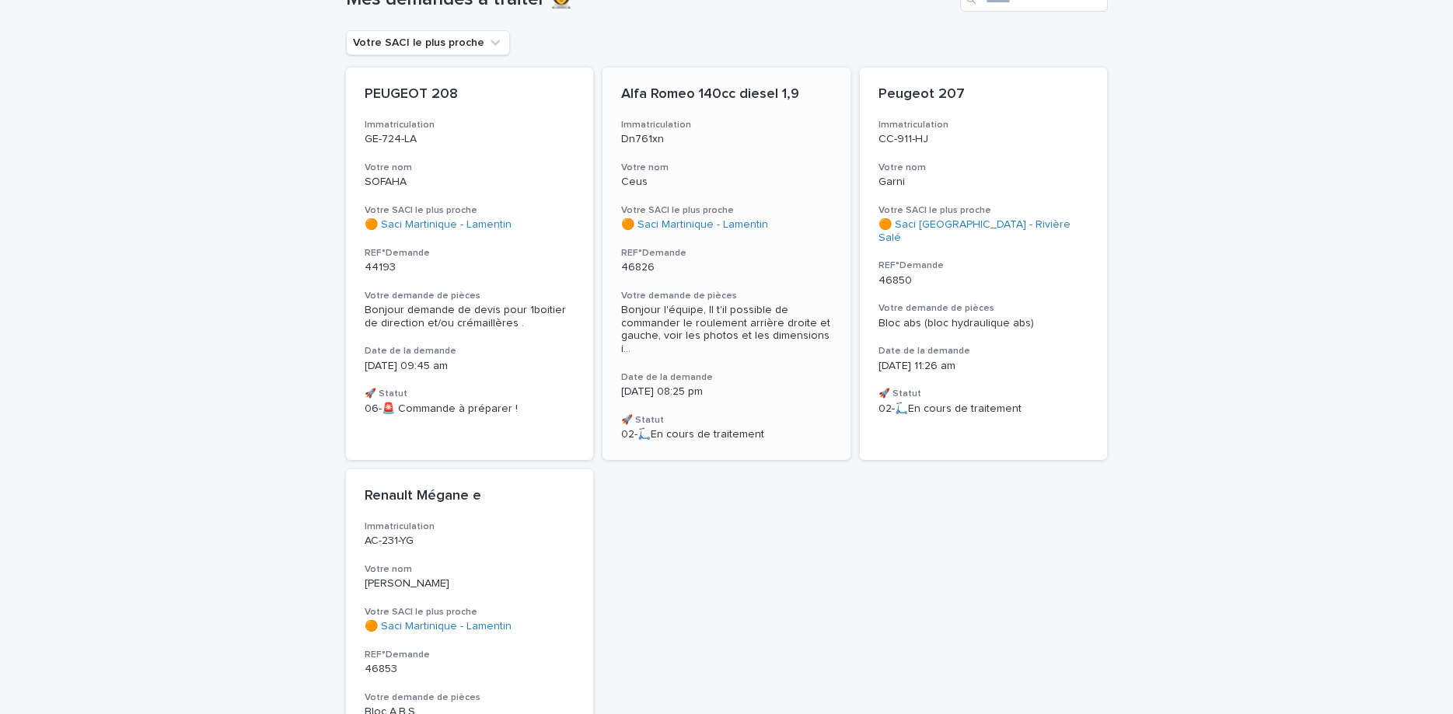
click at [753, 305] on span "Bonjour l'équipe, Il t'il possible de commander le roulement arrière droite et …" at bounding box center [726, 330] width 211 height 52
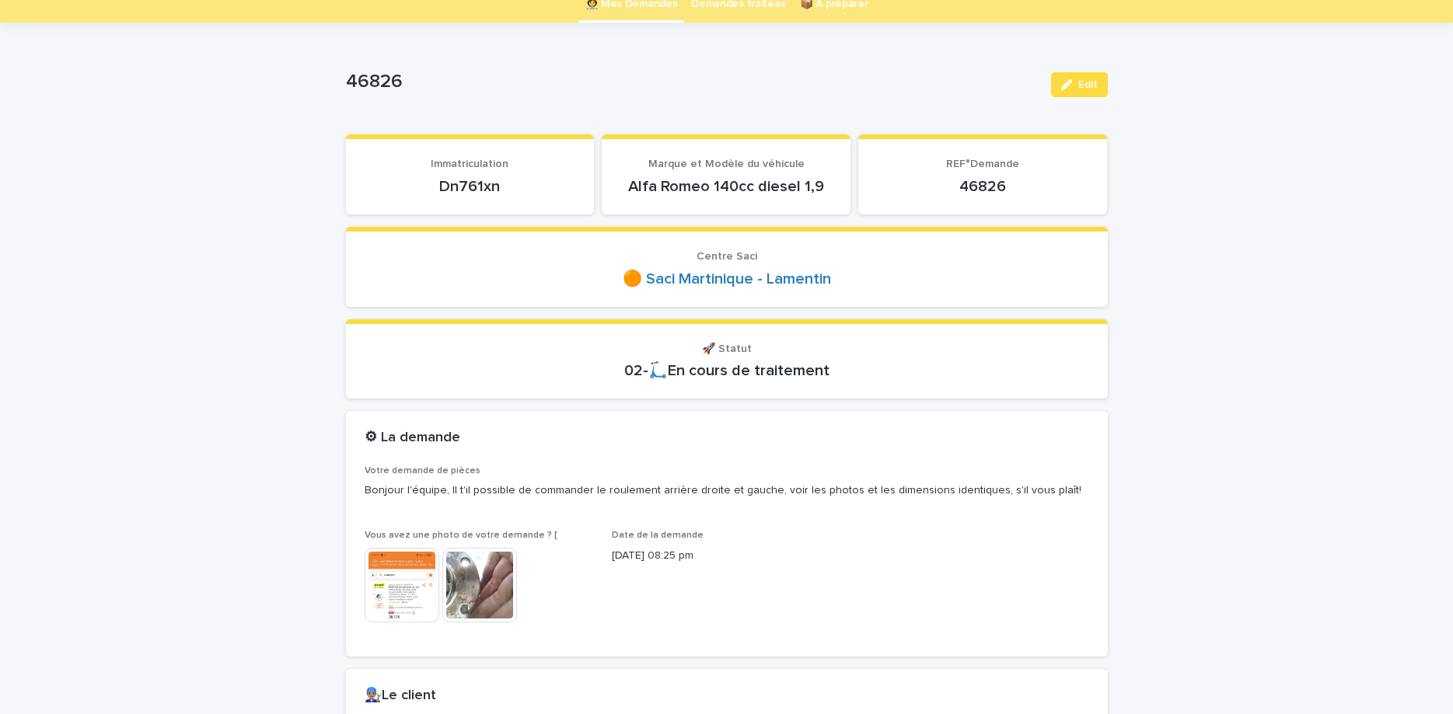
scroll to position [65, 0]
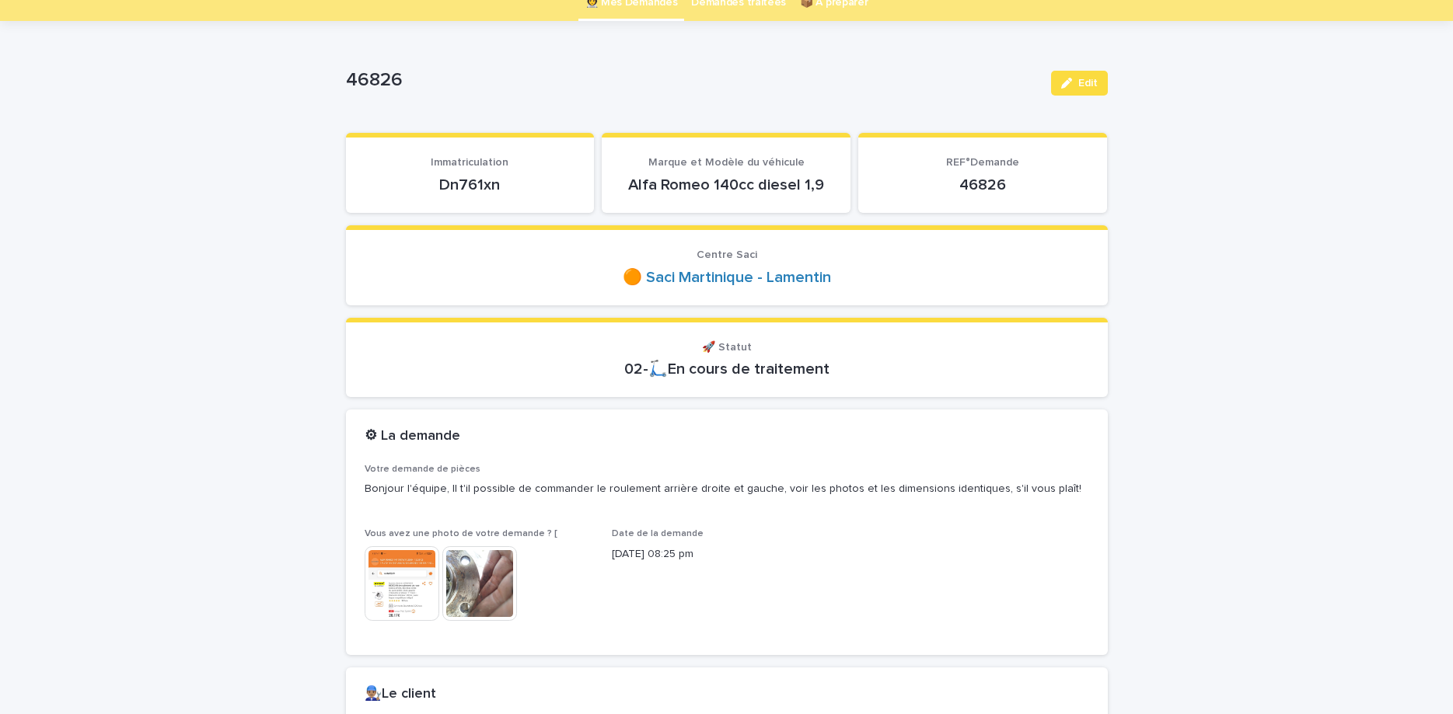
click at [500, 607] on img at bounding box center [479, 583] width 75 height 75
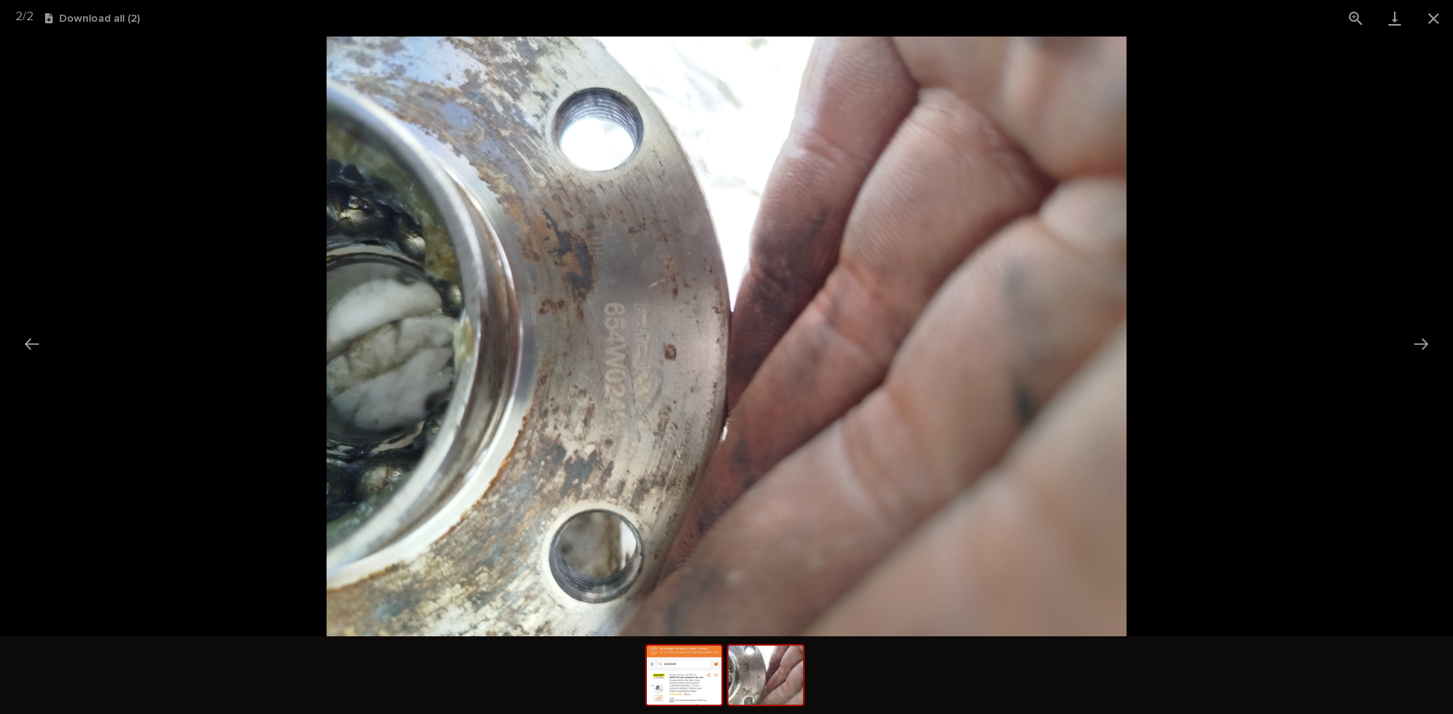
click at [670, 667] on img at bounding box center [684, 675] width 75 height 59
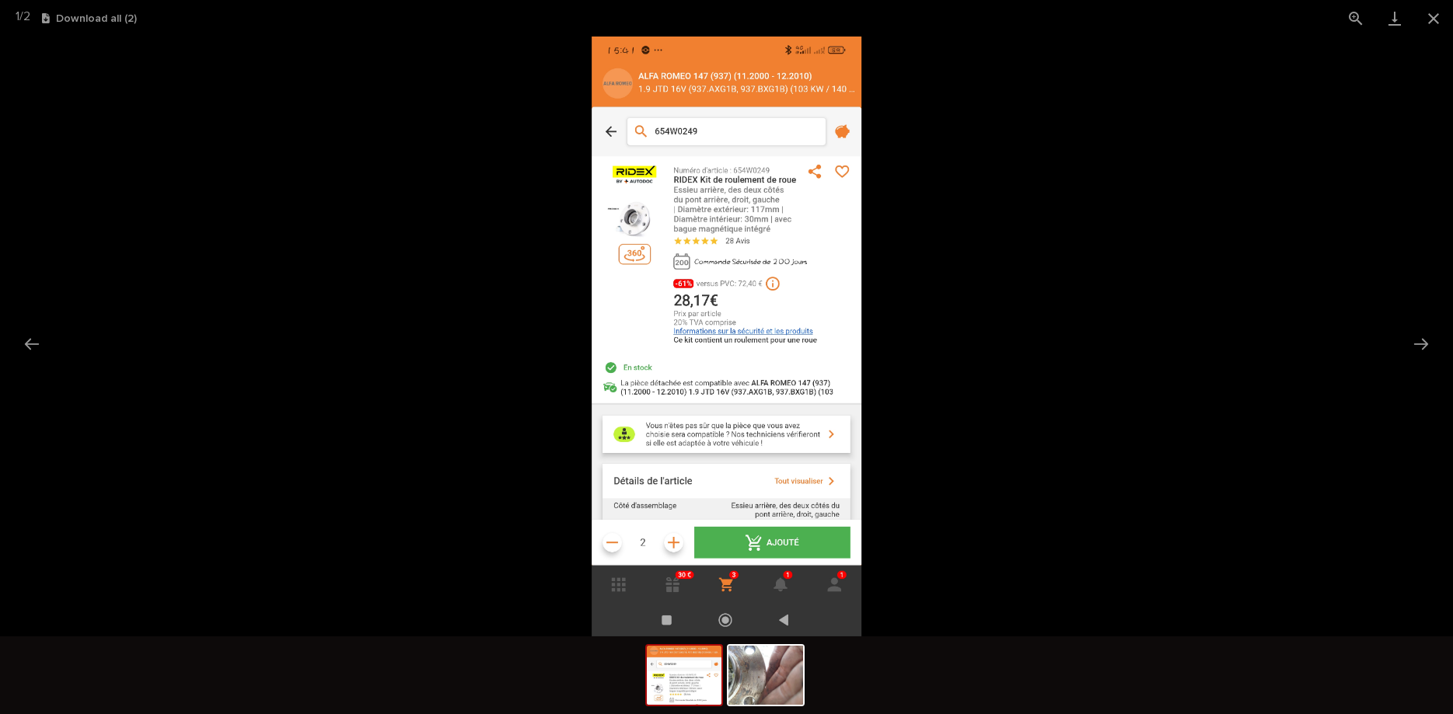
click at [630, 237] on img at bounding box center [727, 337] width 270 height 600
click at [700, 206] on img at bounding box center [727, 337] width 270 height 600
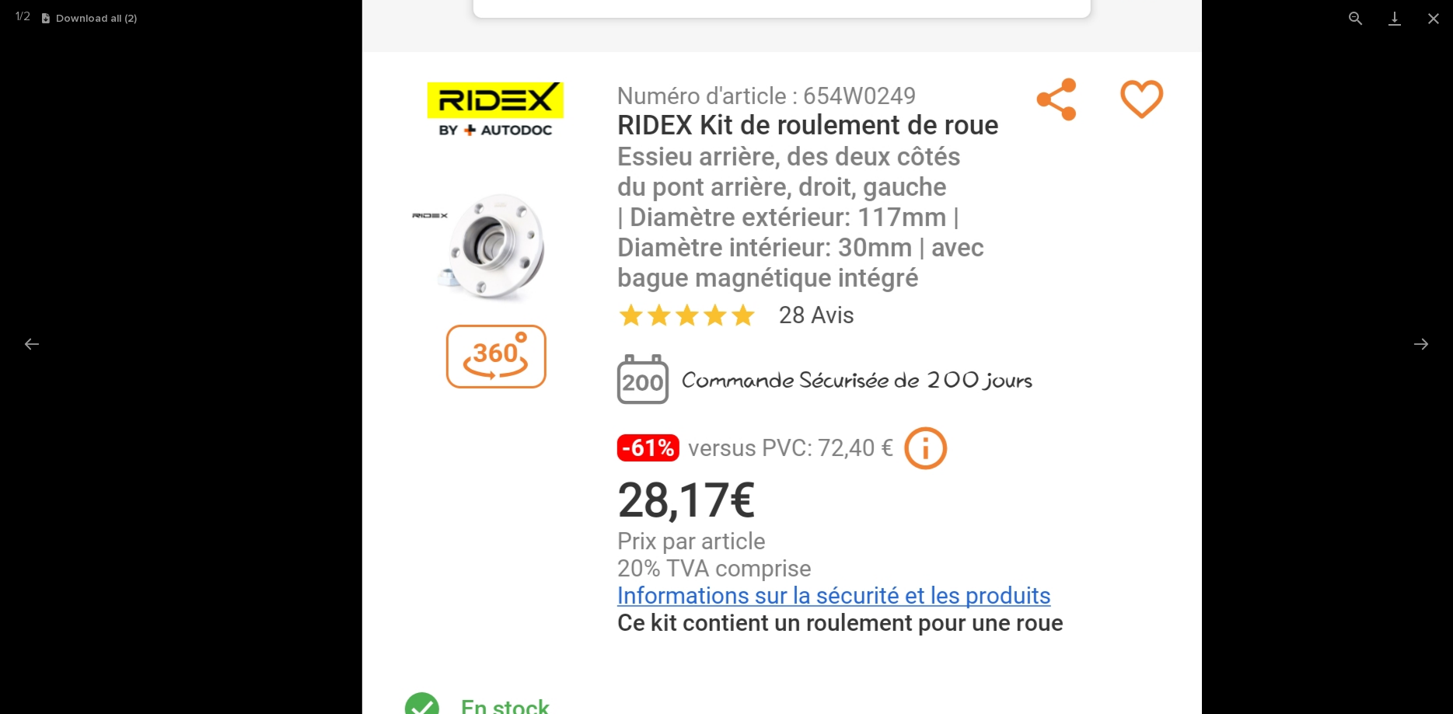
click at [700, 206] on img at bounding box center [780, 612] width 839 height 1865
click at [822, 402] on img at bounding box center [780, 612] width 839 height 1865
click at [865, 367] on img at bounding box center [780, 612] width 839 height 1865
click at [1362, 16] on button "View actual size" at bounding box center [1355, 18] width 39 height 37
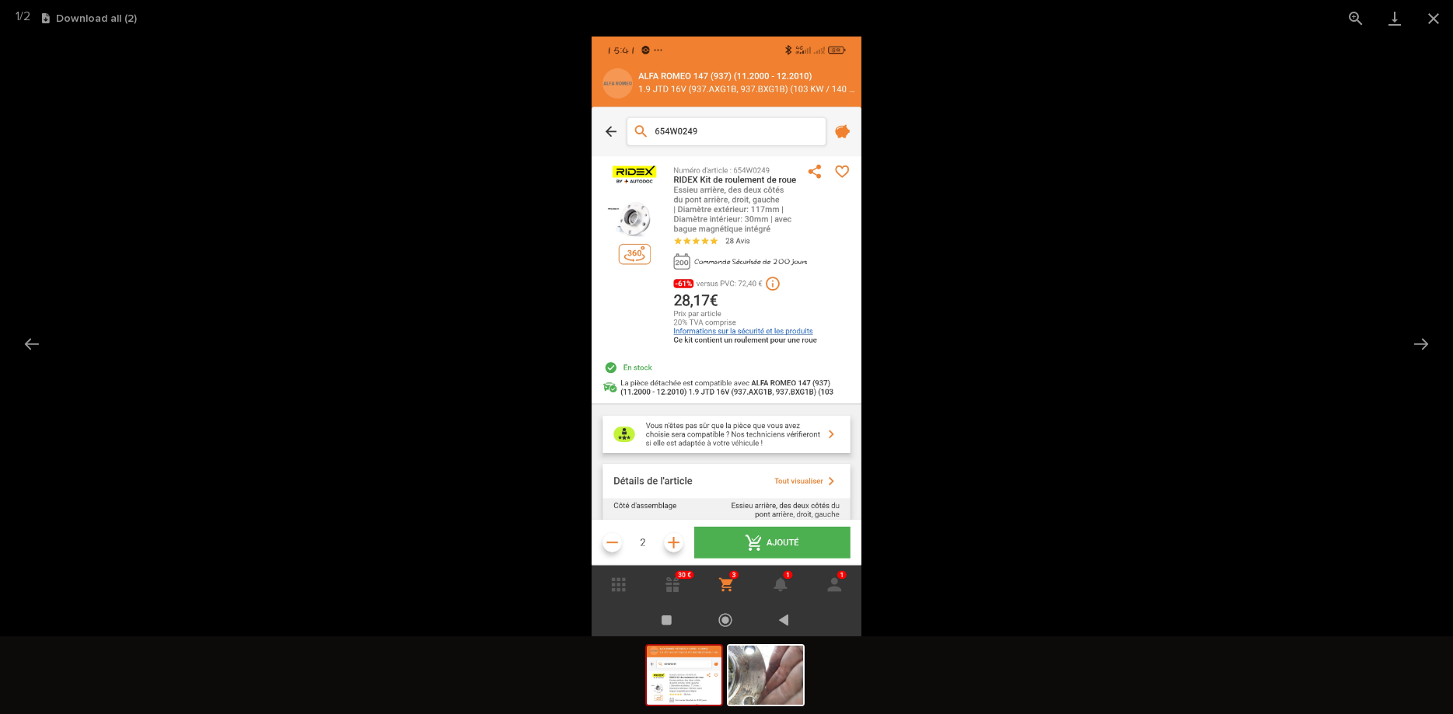
drag, startPoint x: 1075, startPoint y: 130, endPoint x: 1126, endPoint y: 136, distance: 50.9
click at [1078, 132] on picture at bounding box center [726, 337] width 1453 height 600
click at [1437, 23] on button "Close gallery" at bounding box center [1433, 18] width 39 height 37
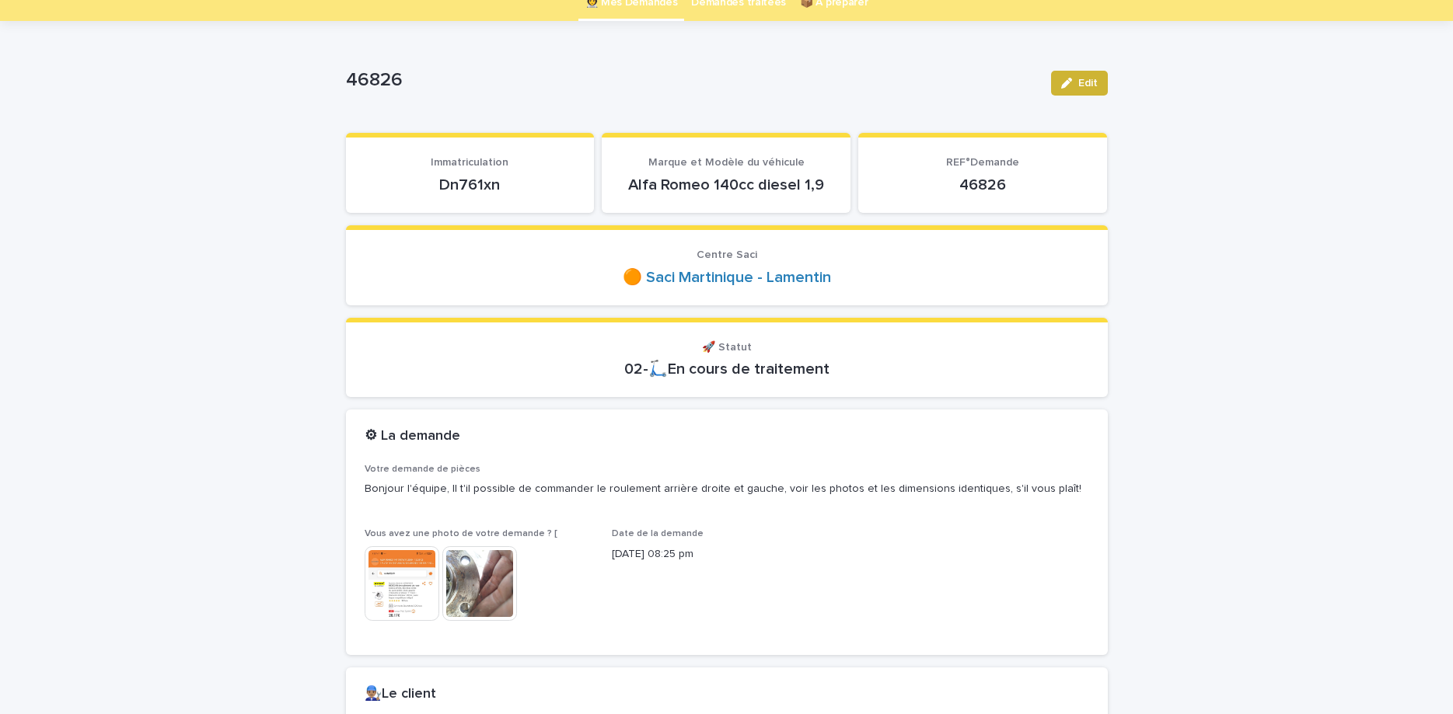
click at [1077, 92] on button "Edit" at bounding box center [1079, 83] width 57 height 25
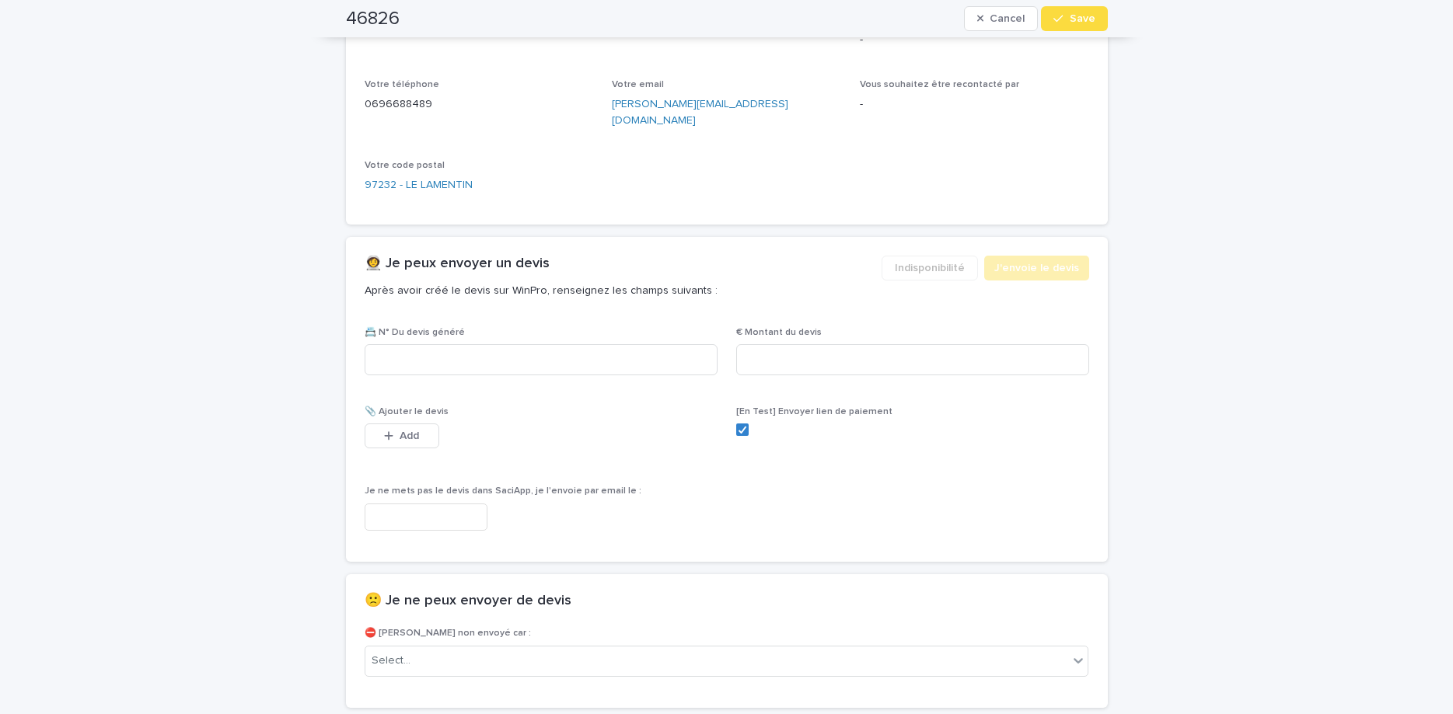
scroll to position [1101, 0]
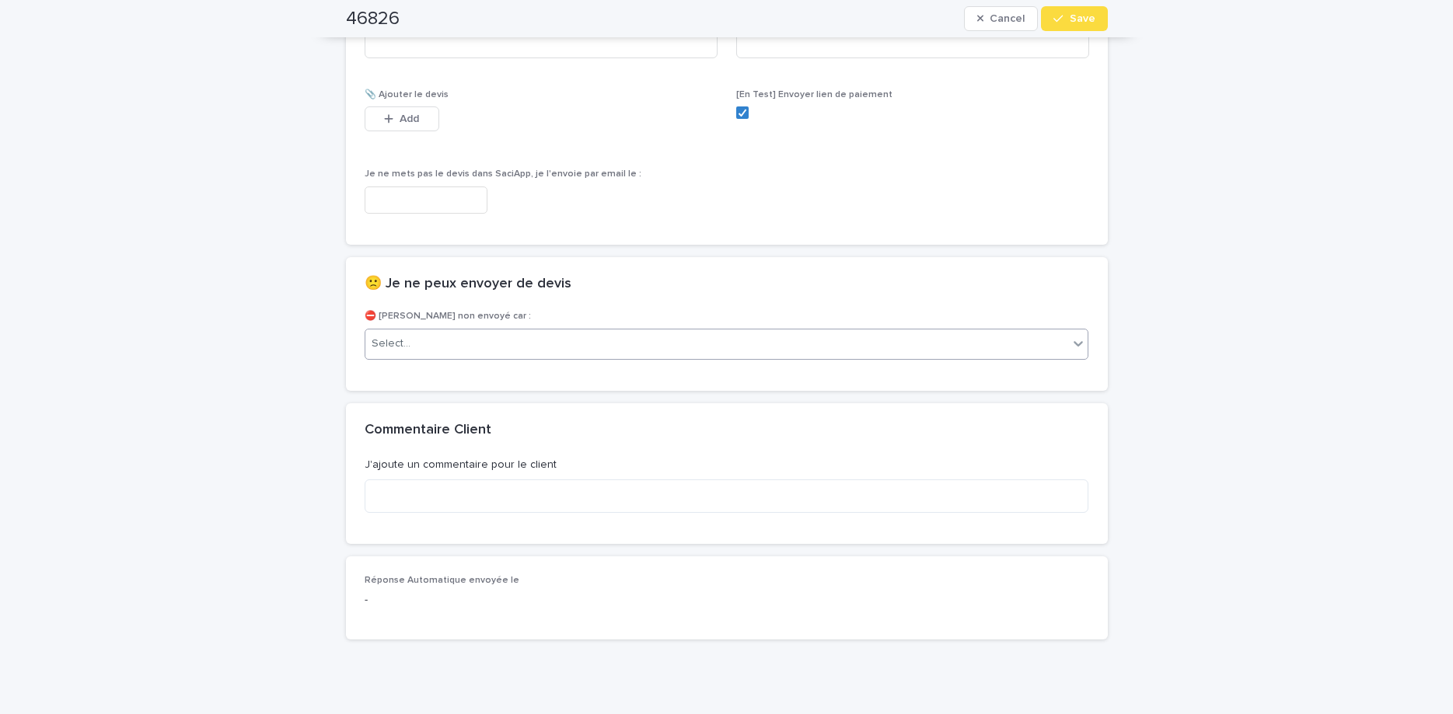
click at [798, 337] on div "Select..." at bounding box center [716, 344] width 703 height 26
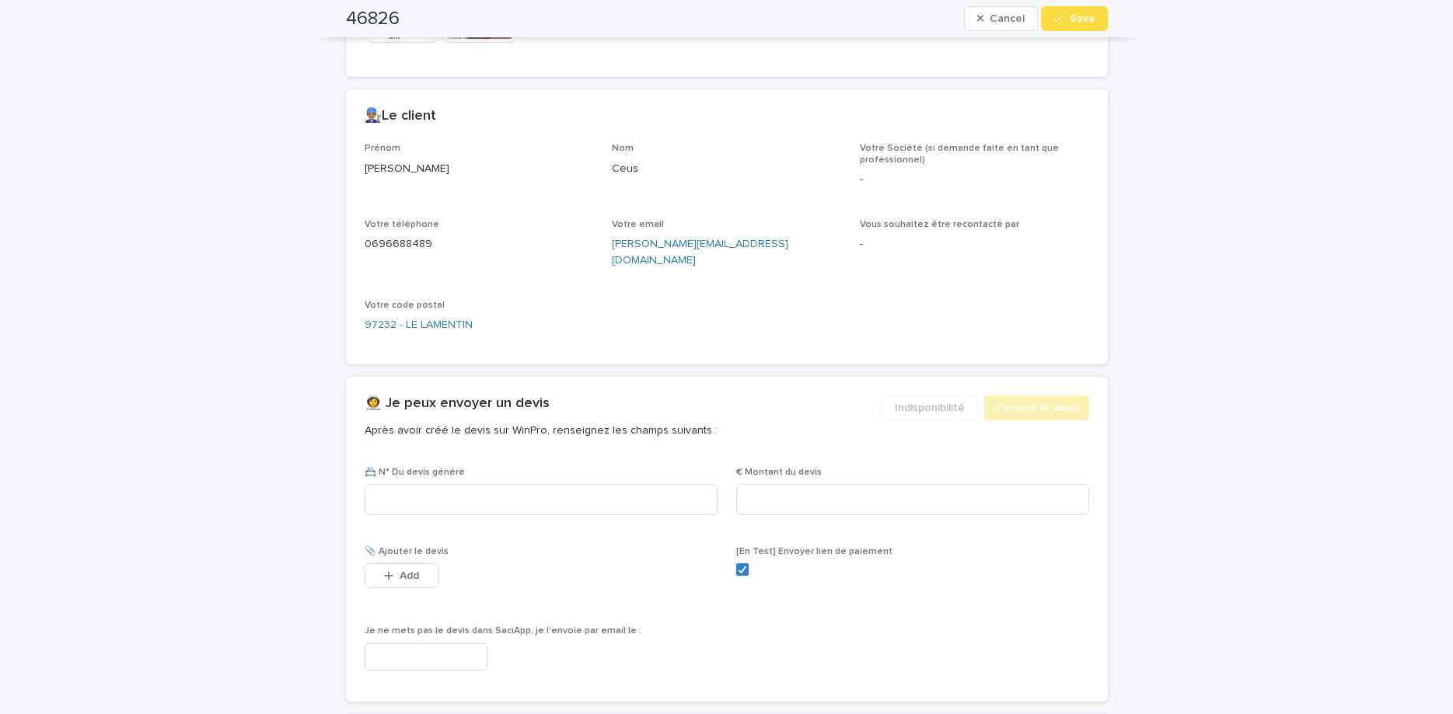
scroll to position [448, 0]
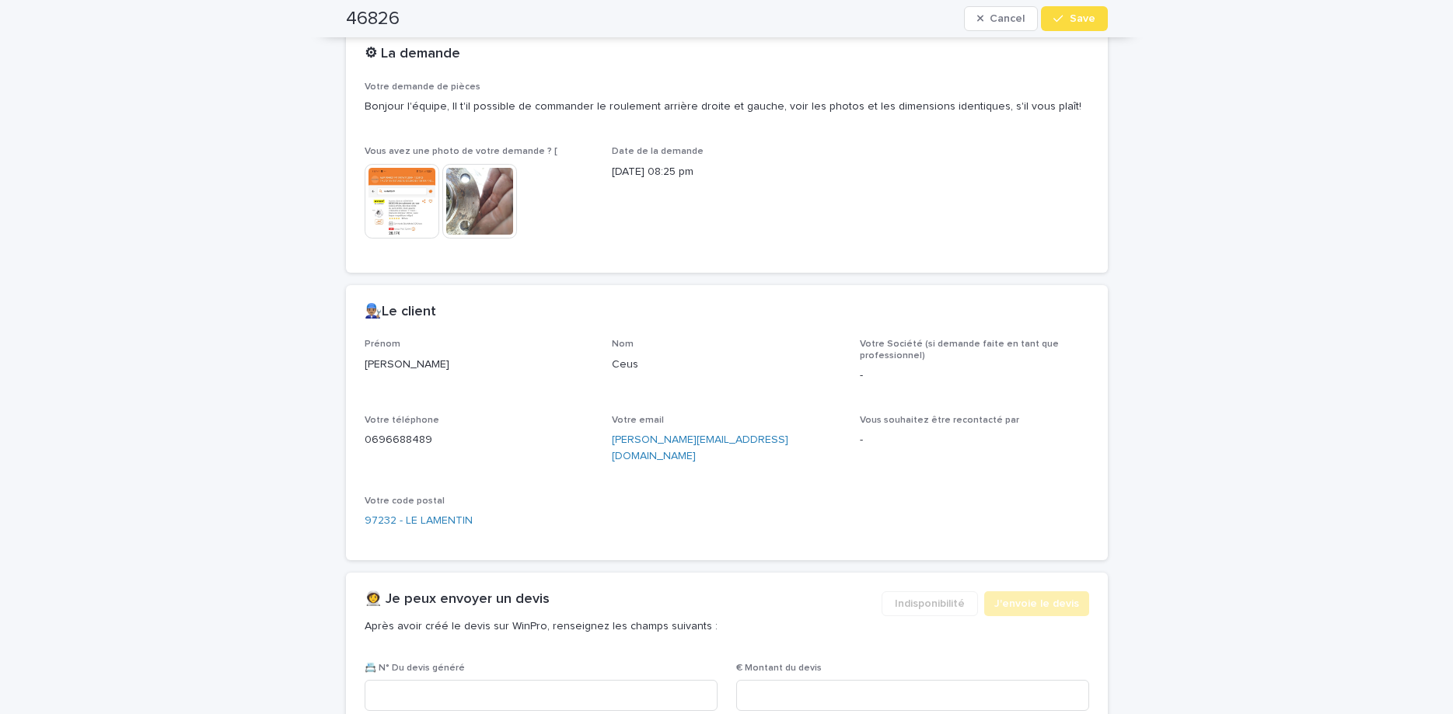
click at [414, 187] on img at bounding box center [402, 201] width 75 height 75
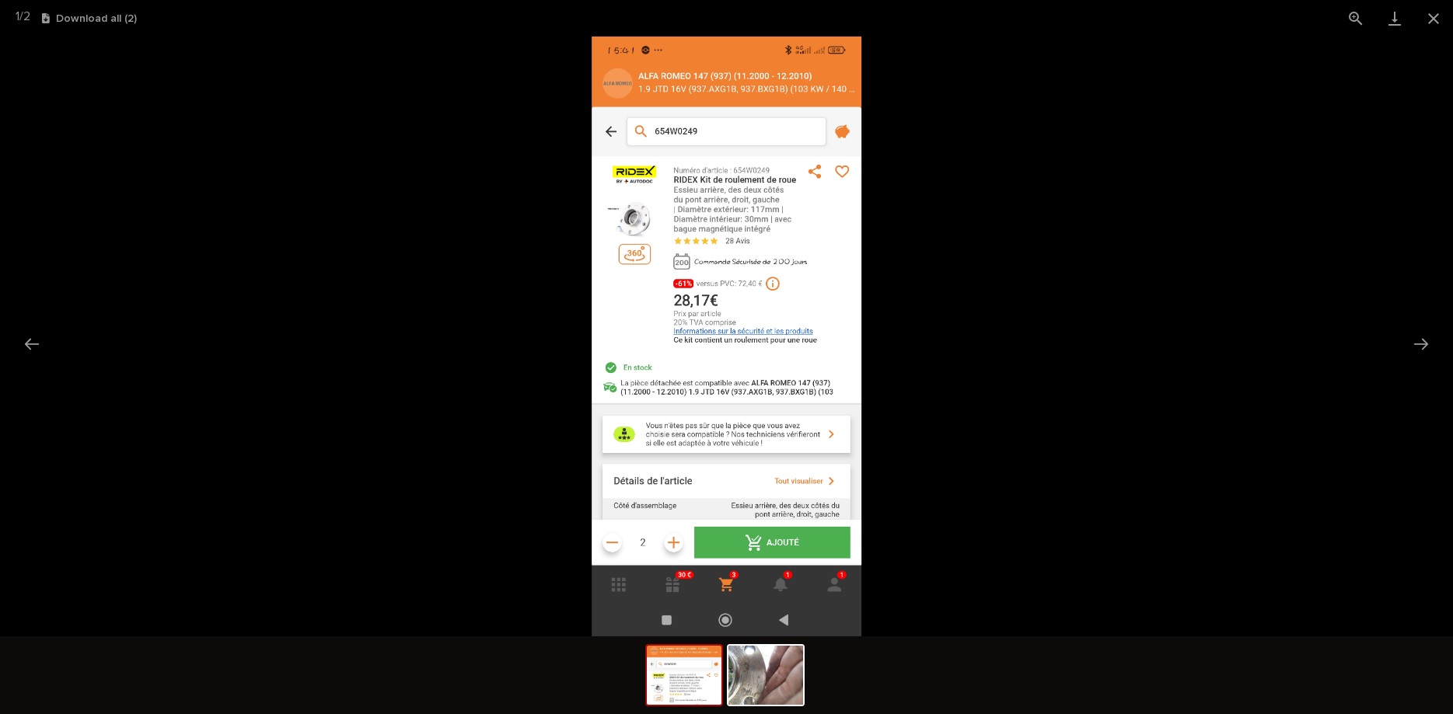
scroll to position [0, 0]
click at [414, 187] on picture at bounding box center [726, 337] width 1453 height 600
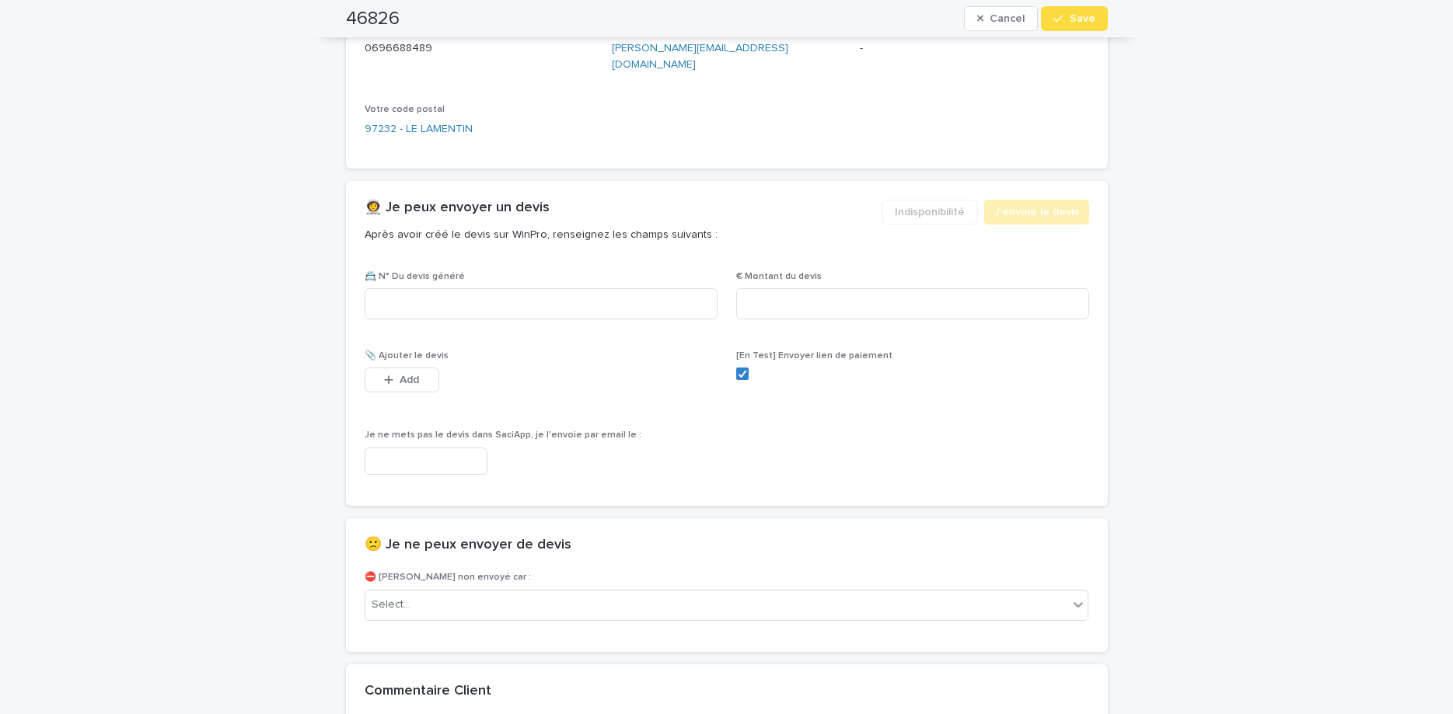
scroll to position [1101, 0]
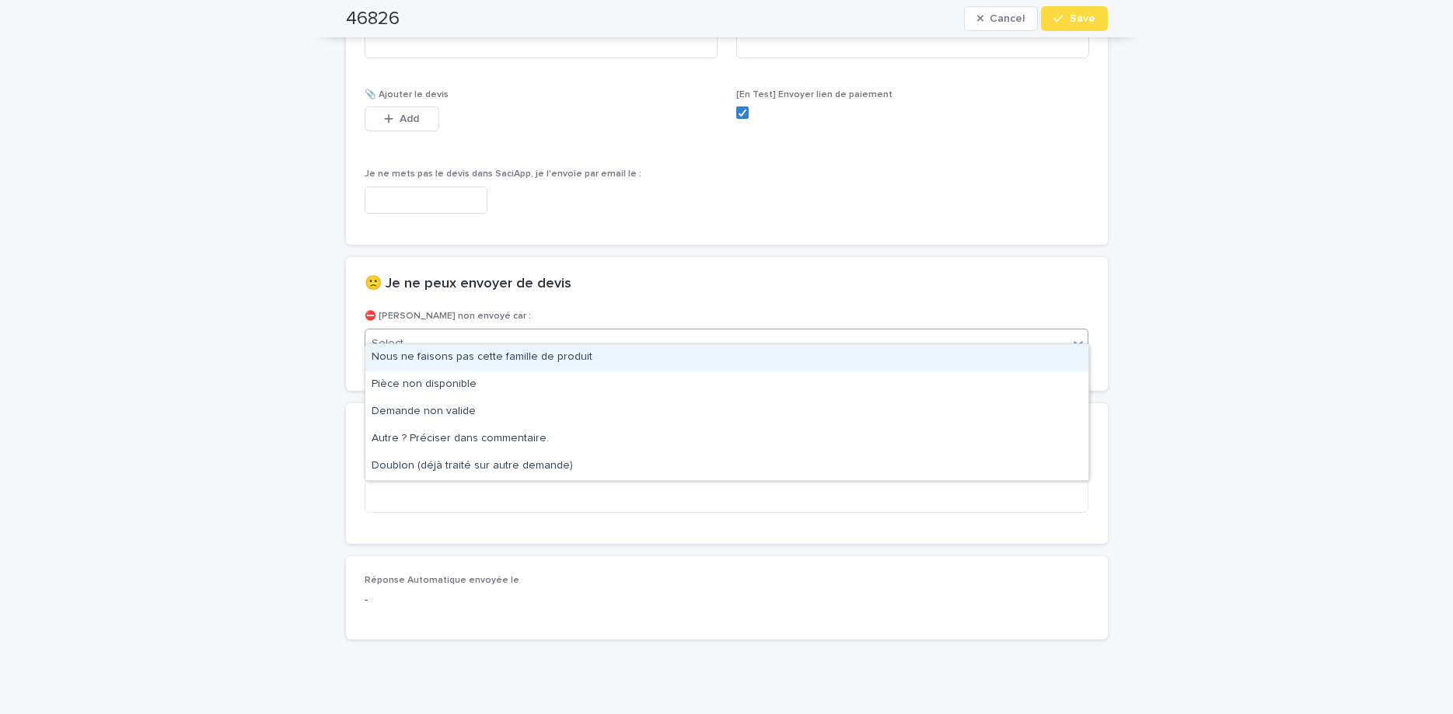
click at [694, 331] on div "Select..." at bounding box center [716, 344] width 703 height 26
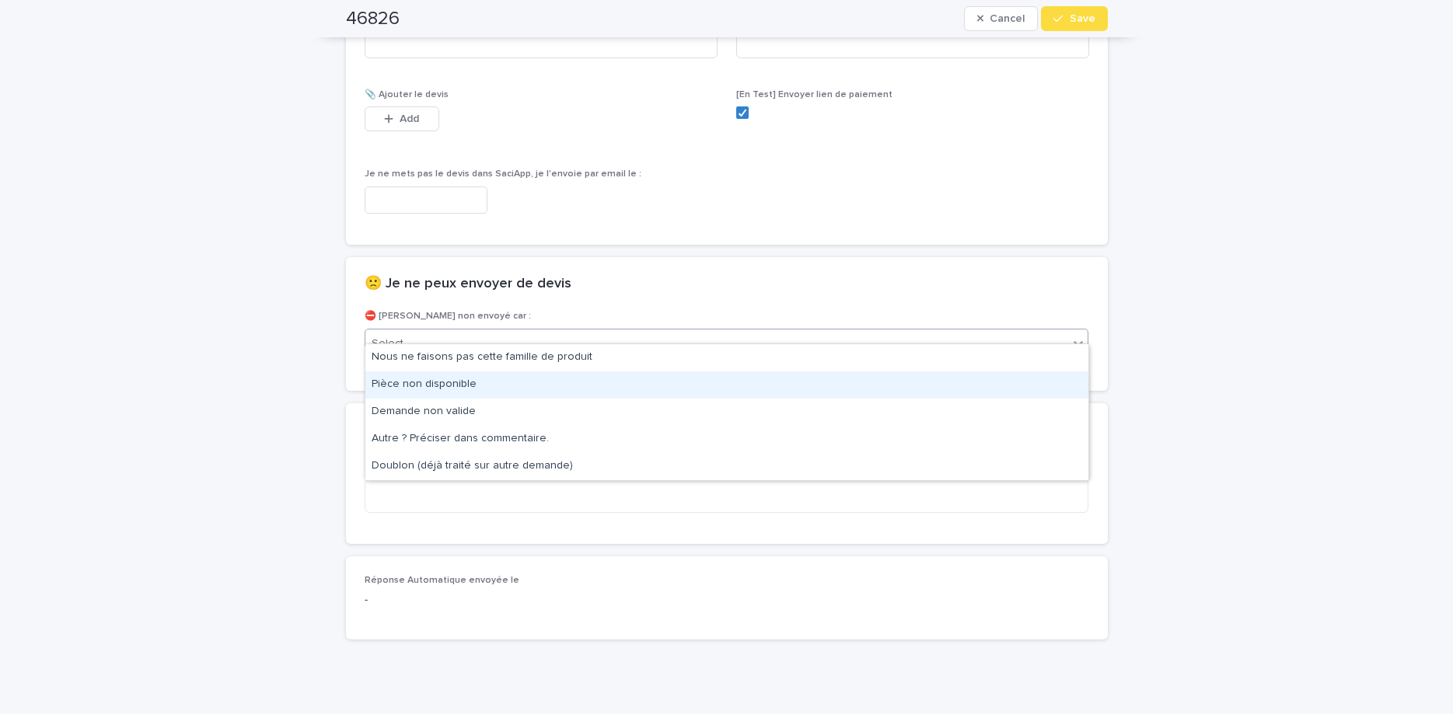
drag, startPoint x: 685, startPoint y: 382, endPoint x: 854, endPoint y: 231, distance: 227.3
click at [682, 382] on div "Pièce non disponible" at bounding box center [726, 385] width 723 height 27
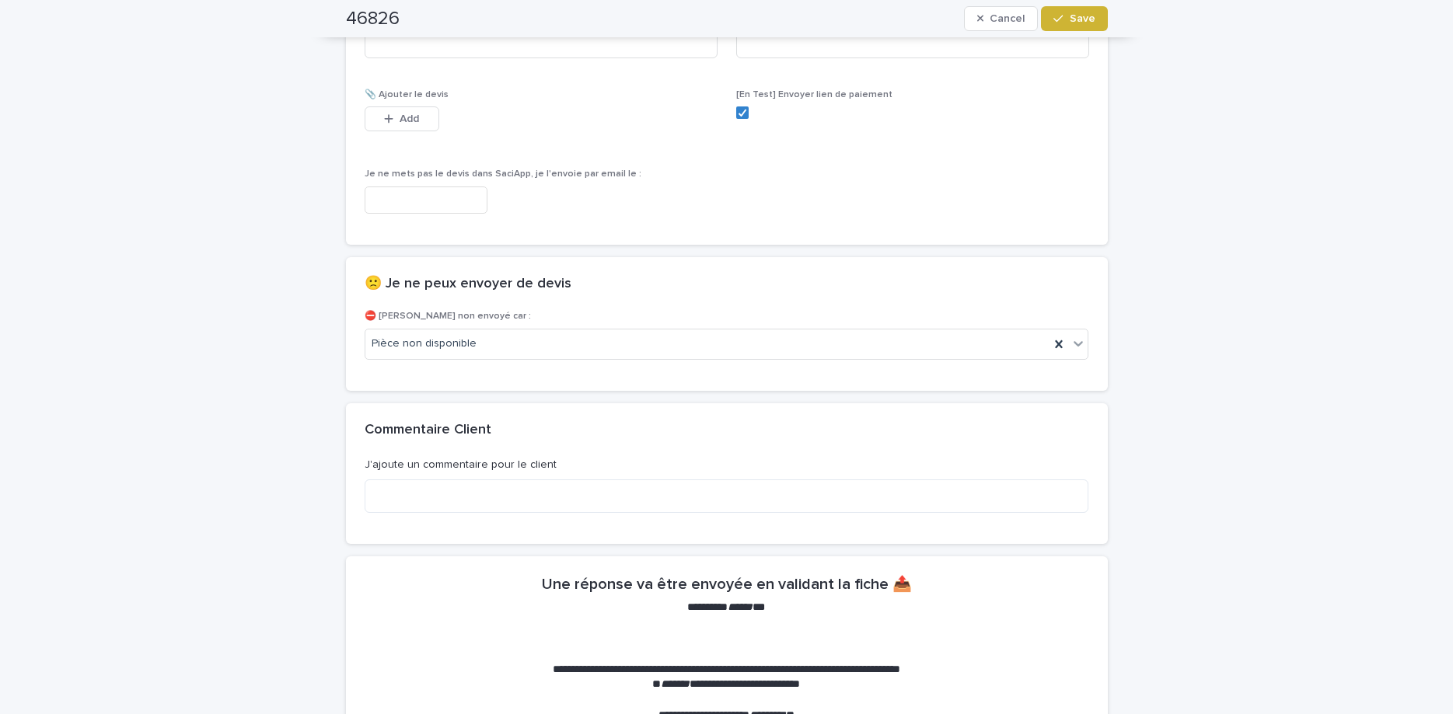
click at [1062, 18] on icon "button" at bounding box center [1057, 19] width 9 height 7
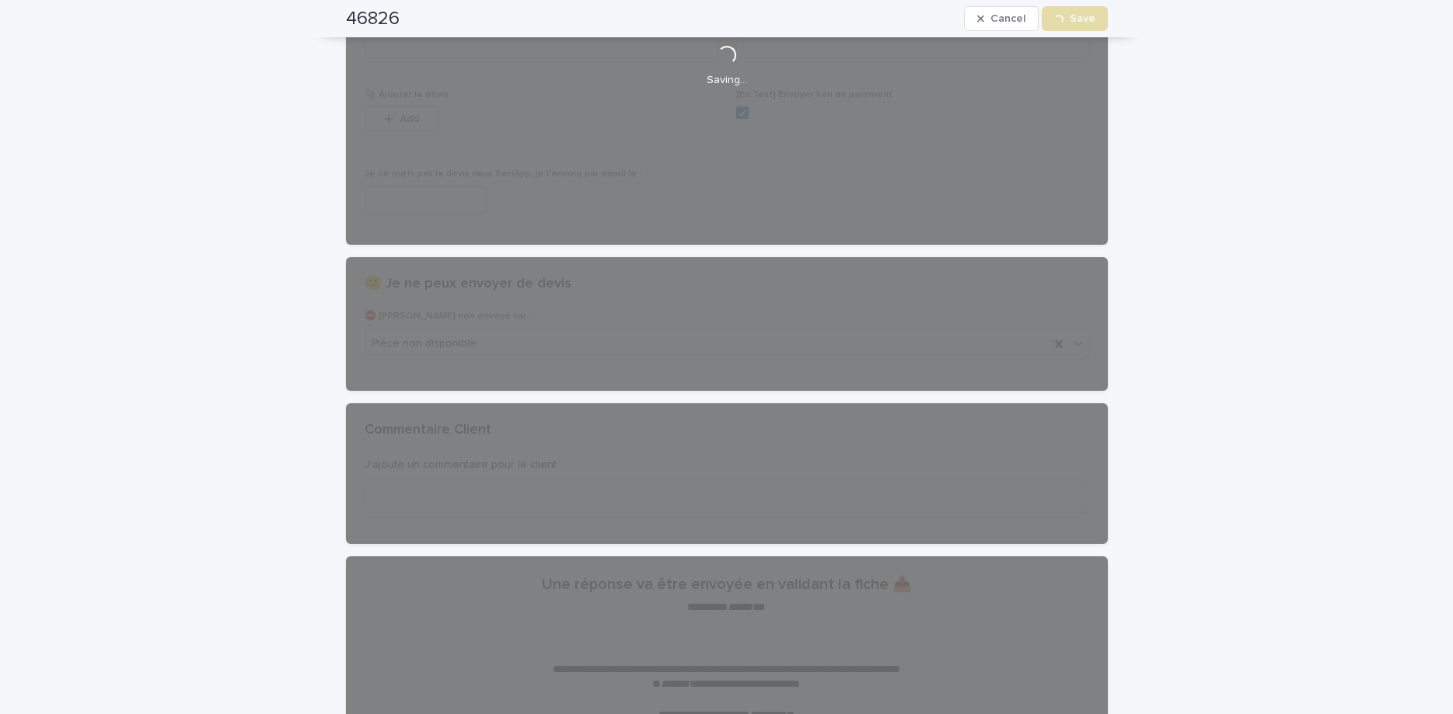
scroll to position [0, 0]
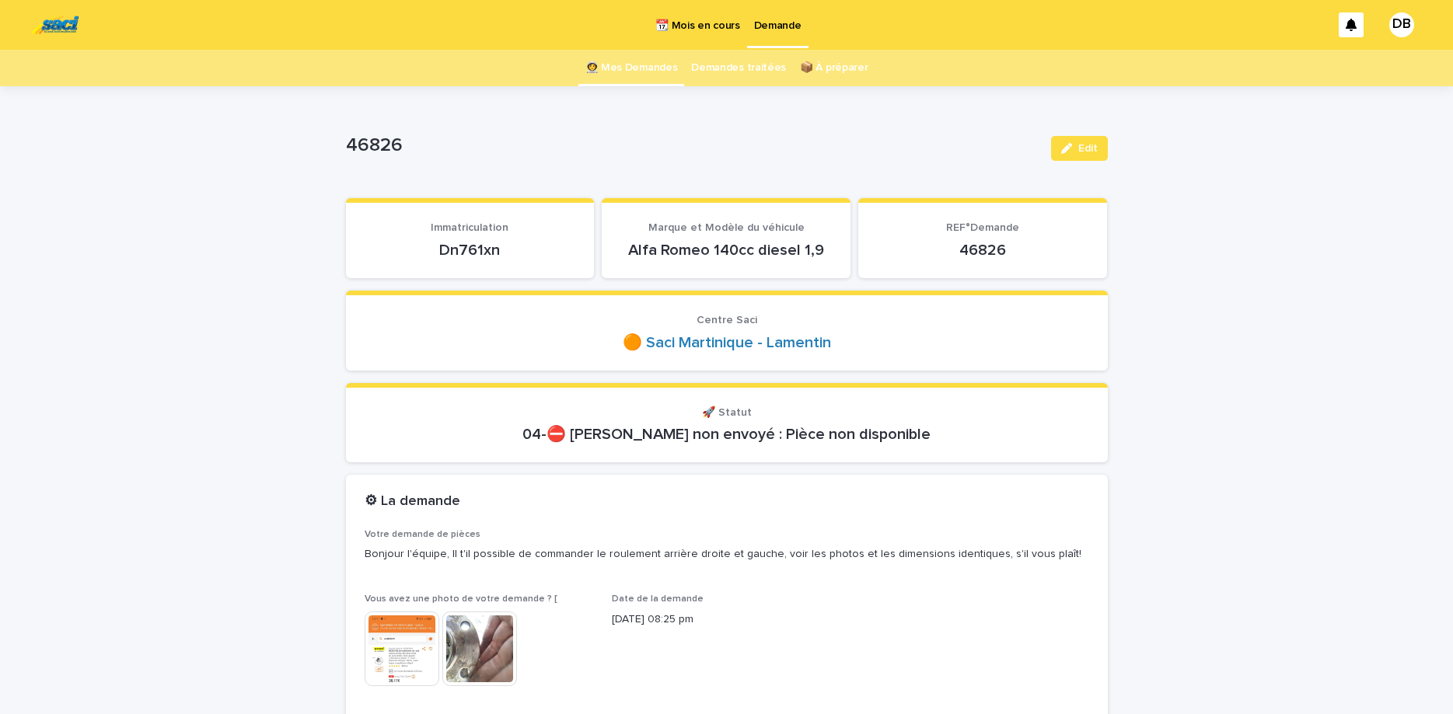
click at [633, 61] on link "👩‍🚀 Mes Demandes" at bounding box center [631, 68] width 92 height 37
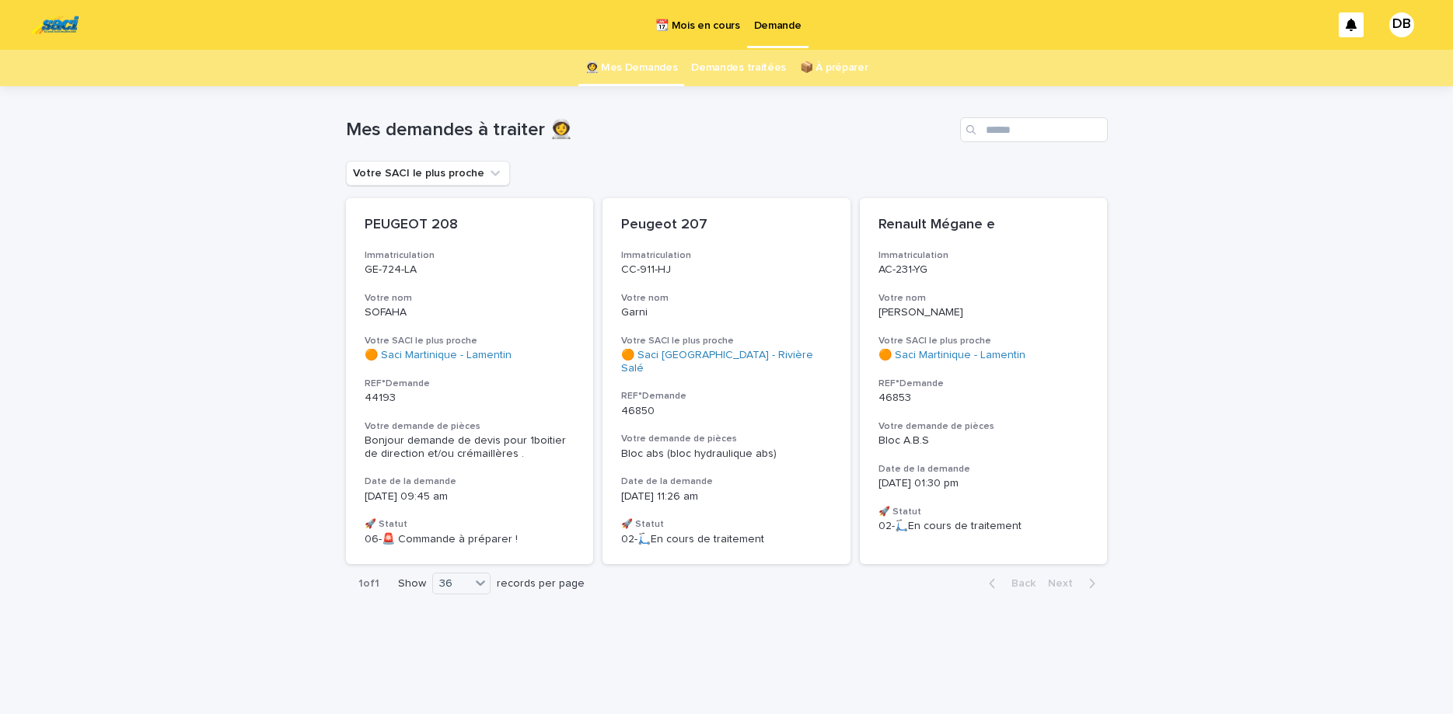
click at [687, 40] on link "📆 Mois en cours" at bounding box center [697, 24] width 98 height 48
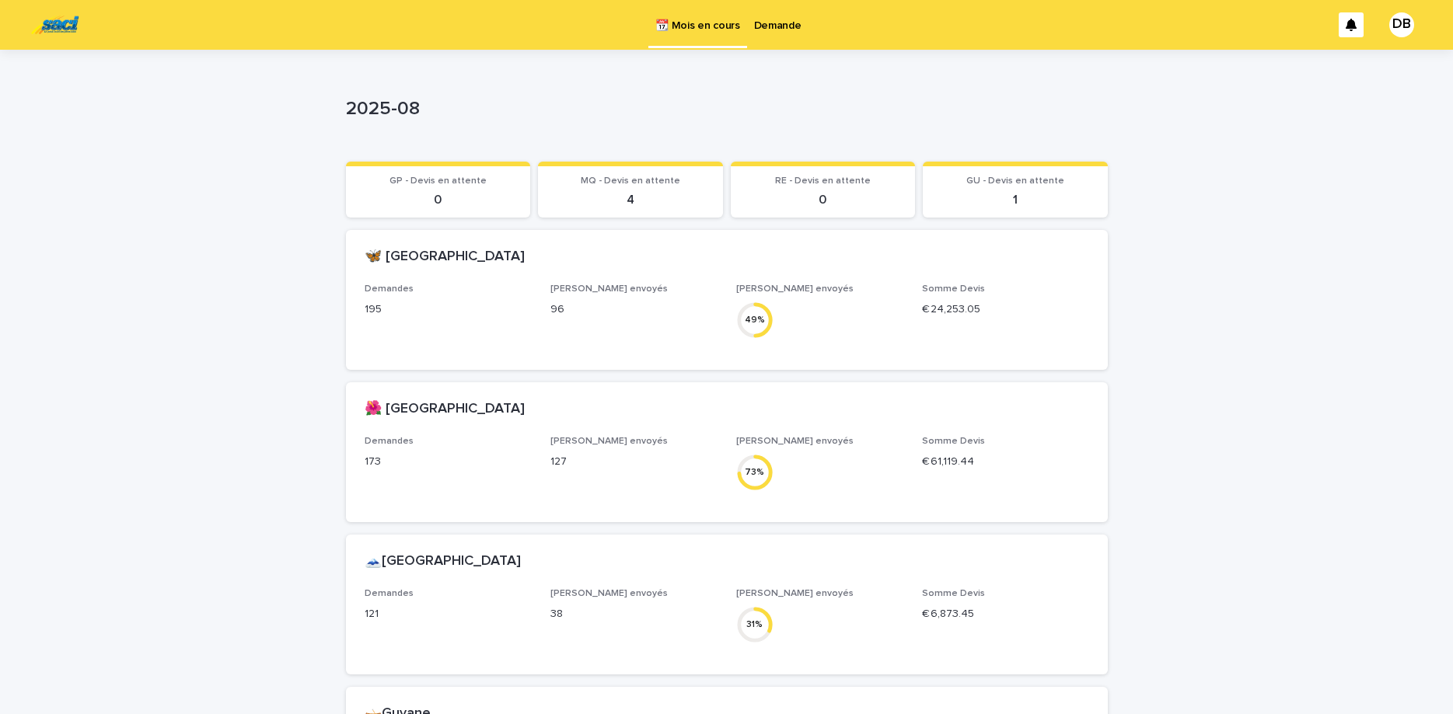
click at [180, 529] on div "Loading... Saving… Loading... Saving… 2025-08 2025-08 Sorry, there was an error…" at bounding box center [726, 483] width 1453 height 867
click at [766, 44] on link "Demande" at bounding box center [777, 24] width 61 height 48
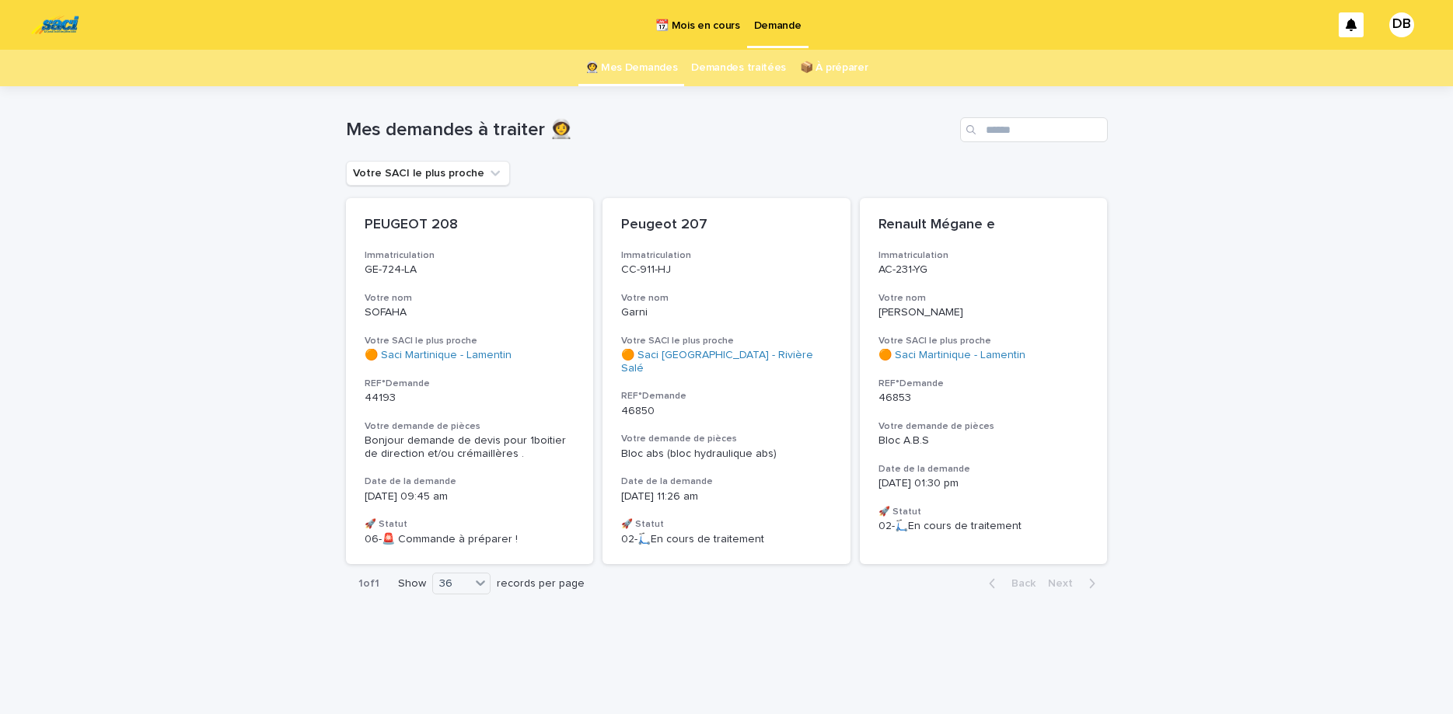
click at [625, 78] on link "👩‍🚀 Mes Demandes" at bounding box center [631, 68] width 92 height 37
click at [719, 19] on p "📆 Mois en cours" at bounding box center [697, 16] width 84 height 33
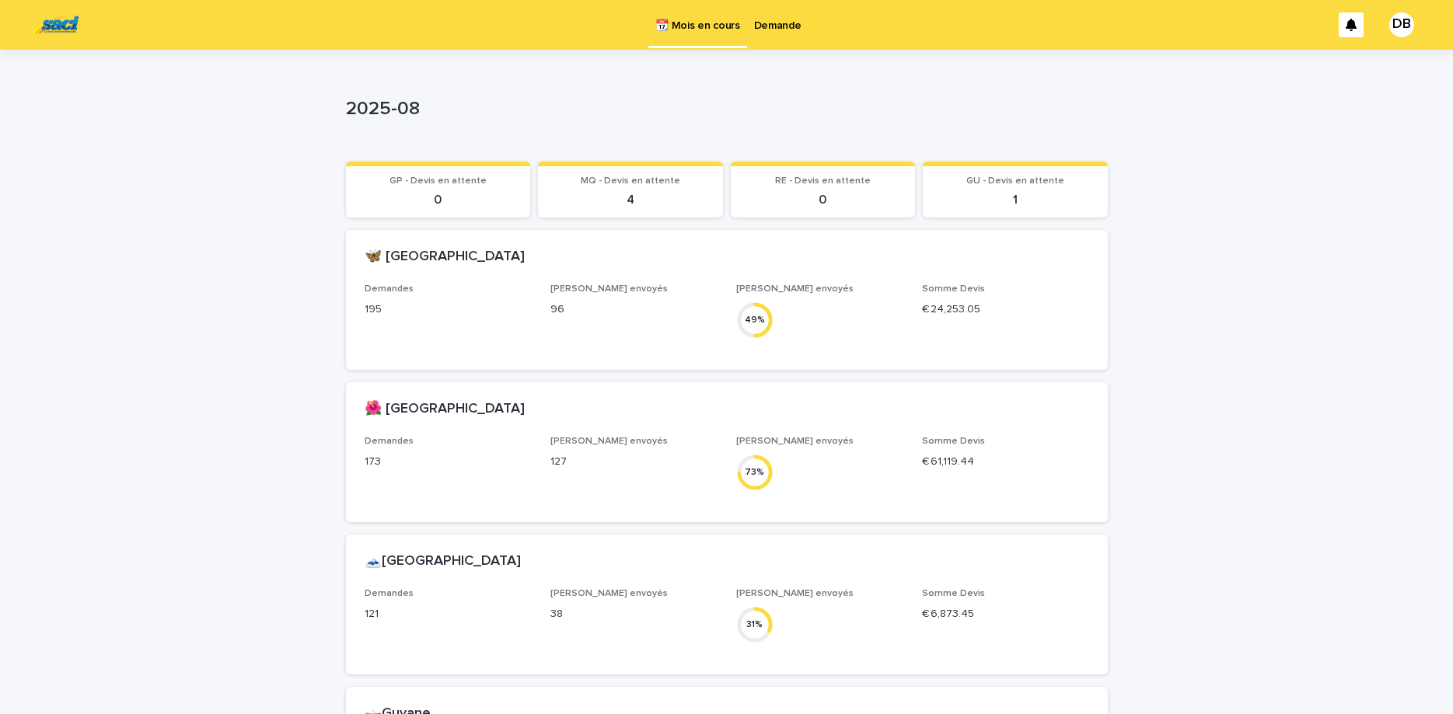
click at [772, 26] on p "Demande" at bounding box center [777, 16] width 47 height 33
